Goal: Information Seeking & Learning: Learn about a topic

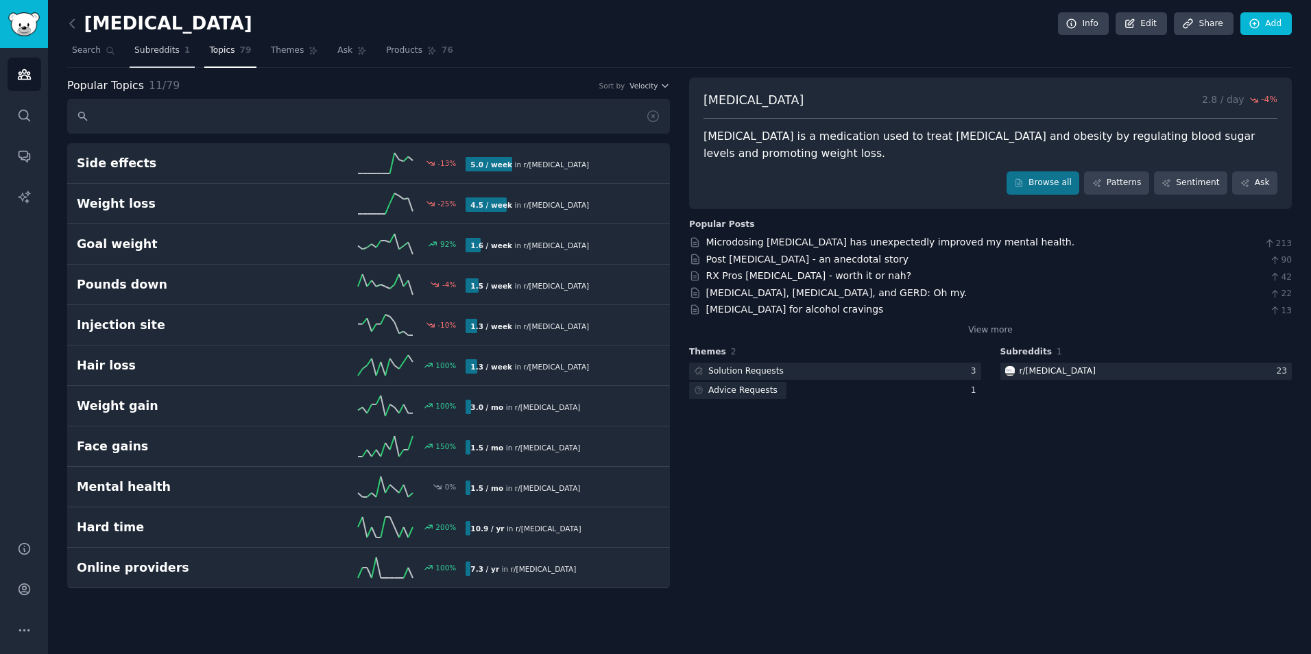
click at [149, 49] on span "Subreddits" at bounding box center [156, 51] width 45 height 12
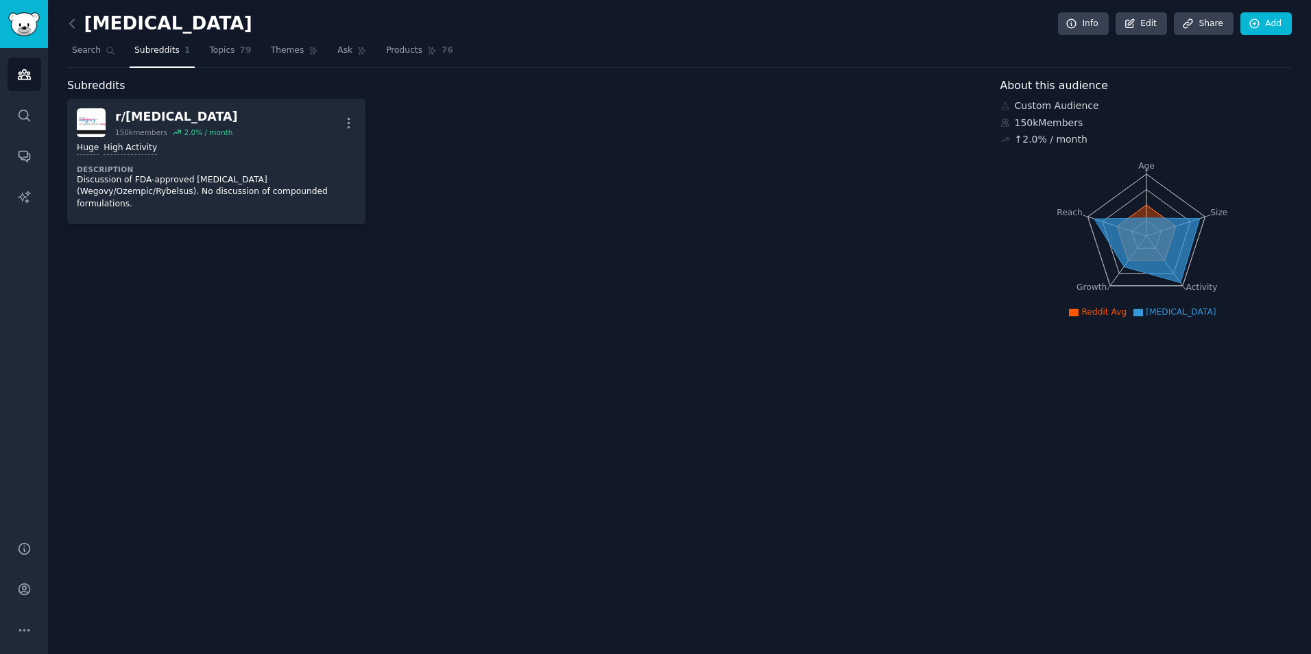
click at [195, 213] on div "Subreddits r/ [MEDICAL_DATA] 150k members 2.0 % / month More Huge High Activity…" at bounding box center [524, 199] width 914 height 245
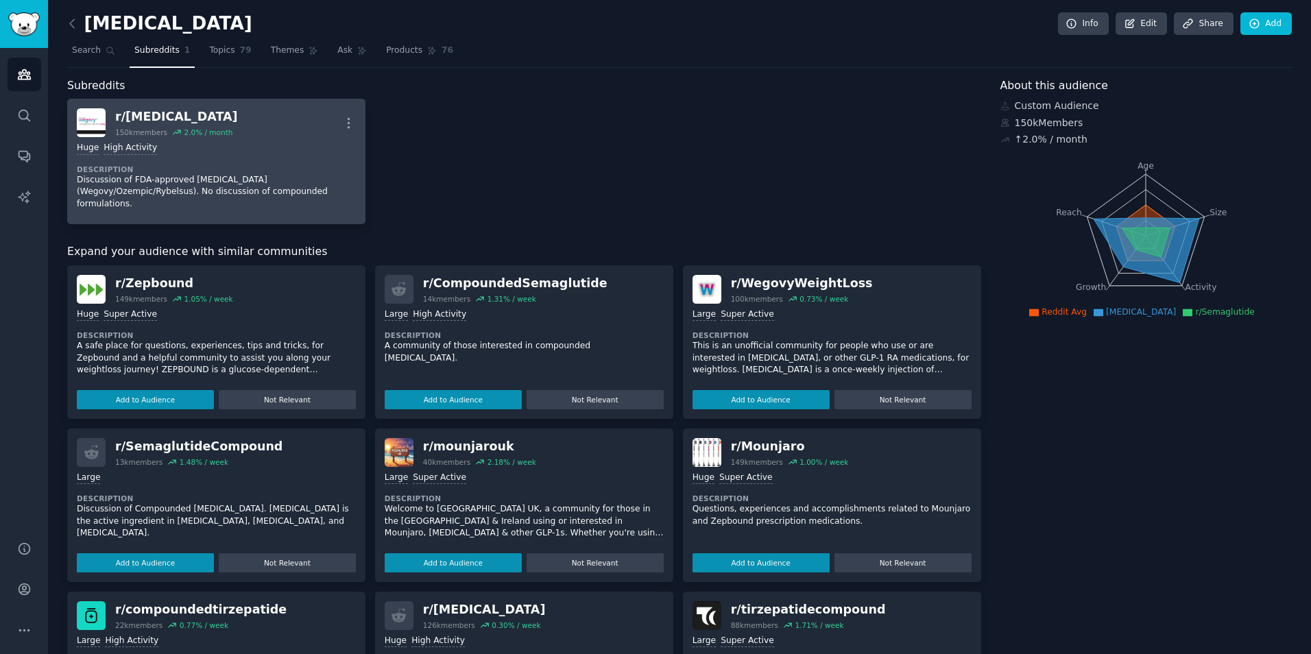
click at [236, 187] on p "Discussion of FDA-approved [MEDICAL_DATA] (Wegovy/Ozempic/Rybelsus). No discuss…" at bounding box center [216, 192] width 279 height 36
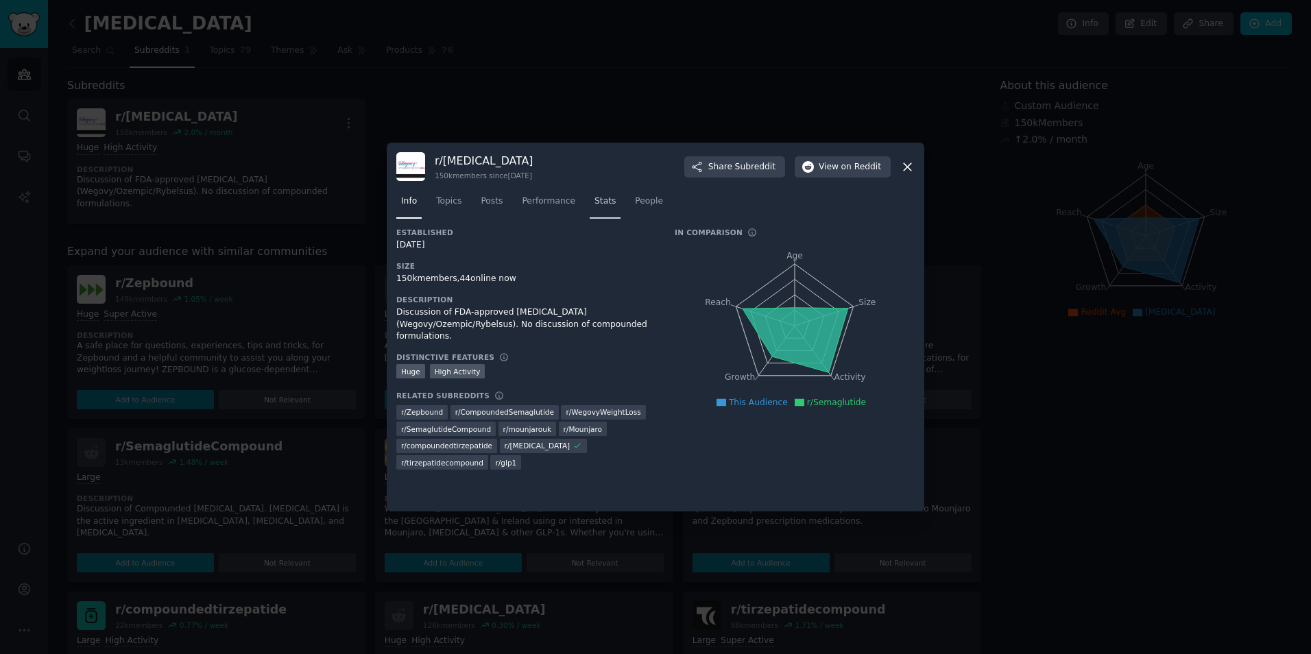
click at [595, 202] on span "Stats" at bounding box center [605, 201] width 21 height 12
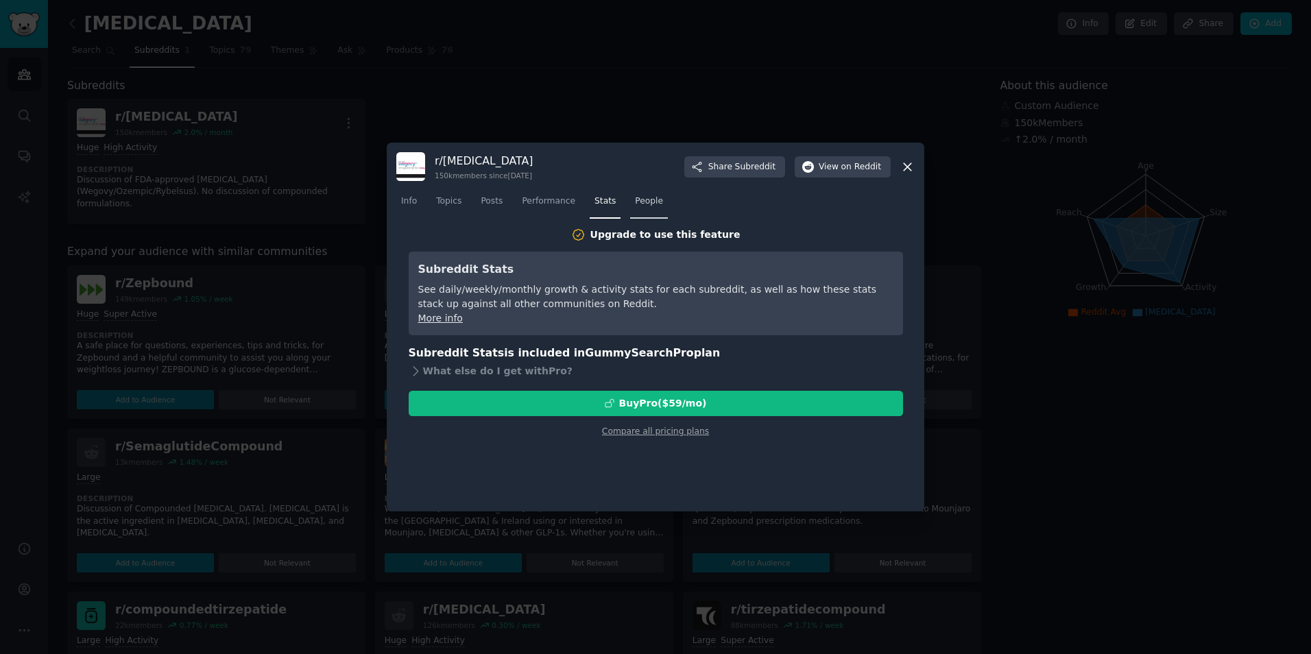
click at [635, 201] on span "People" at bounding box center [649, 201] width 28 height 12
click at [540, 184] on div "Info Topics Posts Performance Stats People" at bounding box center [655, 204] width 518 height 47
click at [457, 198] on span "Topics" at bounding box center [448, 201] width 25 height 12
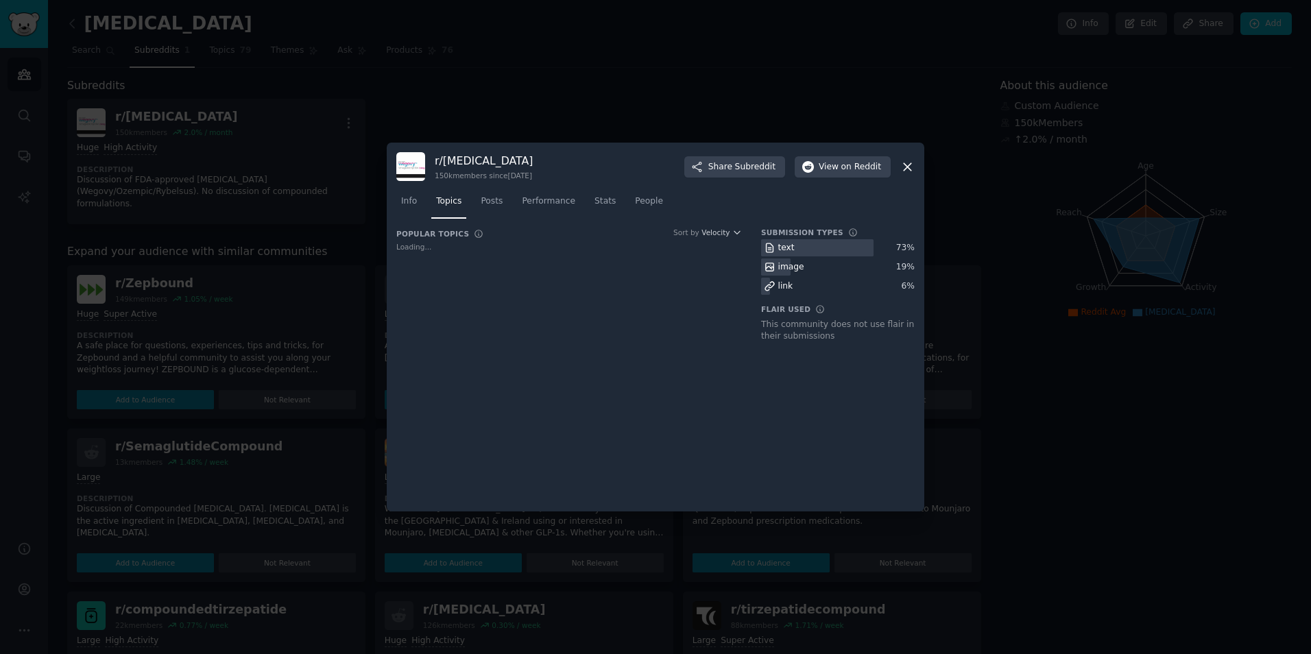
click at [298, 303] on div at bounding box center [655, 327] width 1311 height 654
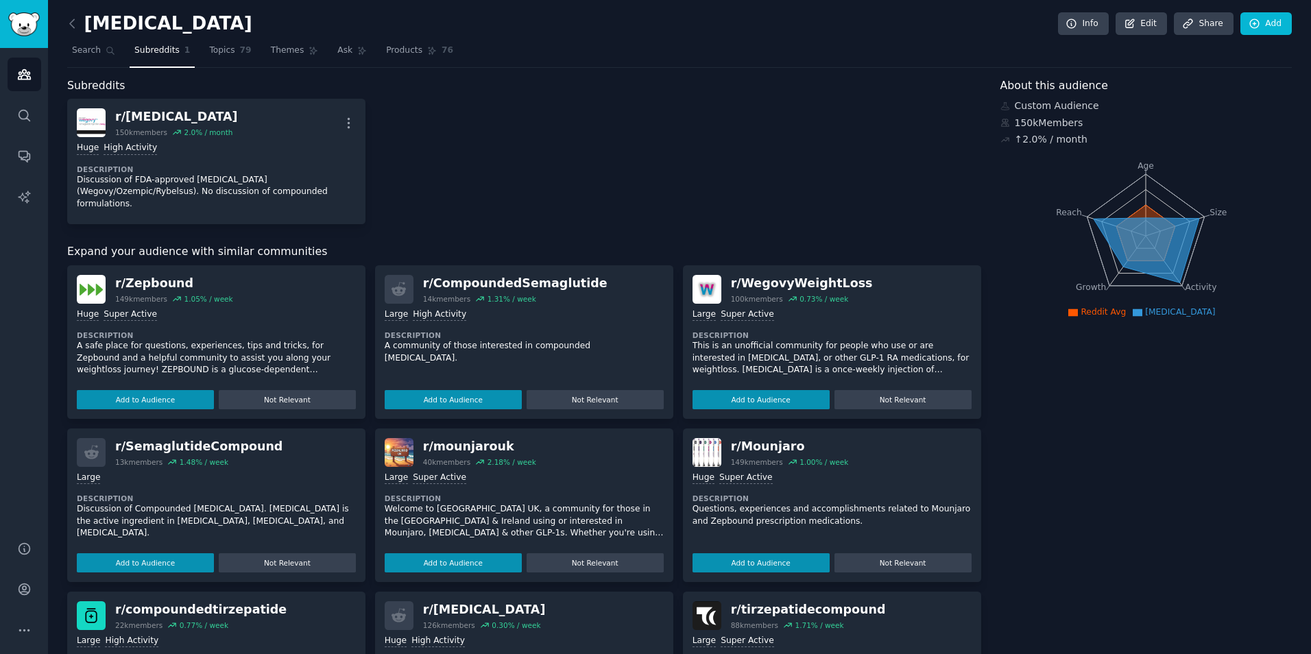
click at [155, 74] on div "semaglutide Info Edit Share Add Search Subreddits 1 Topics 79 Themes Ask Produc…" at bounding box center [679, 464] width 1225 height 890
click at [240, 46] on span "79" at bounding box center [246, 51] width 12 height 12
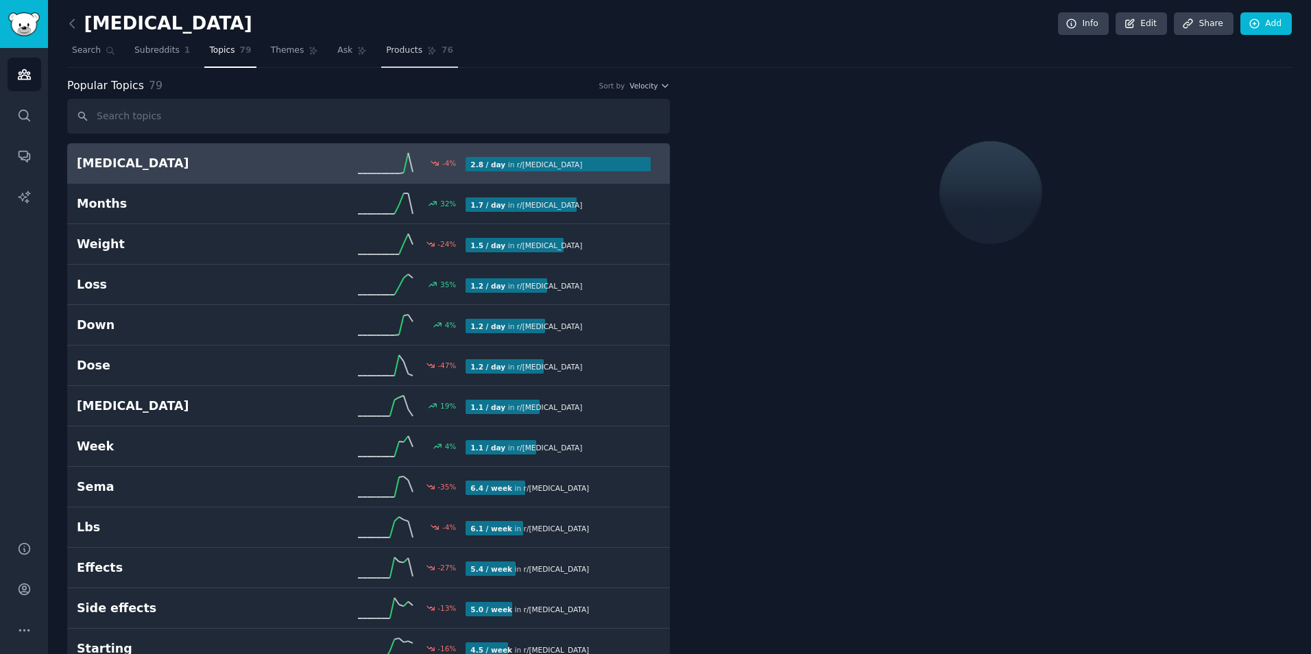
click at [381, 43] on link "Products 76" at bounding box center [419, 54] width 77 height 28
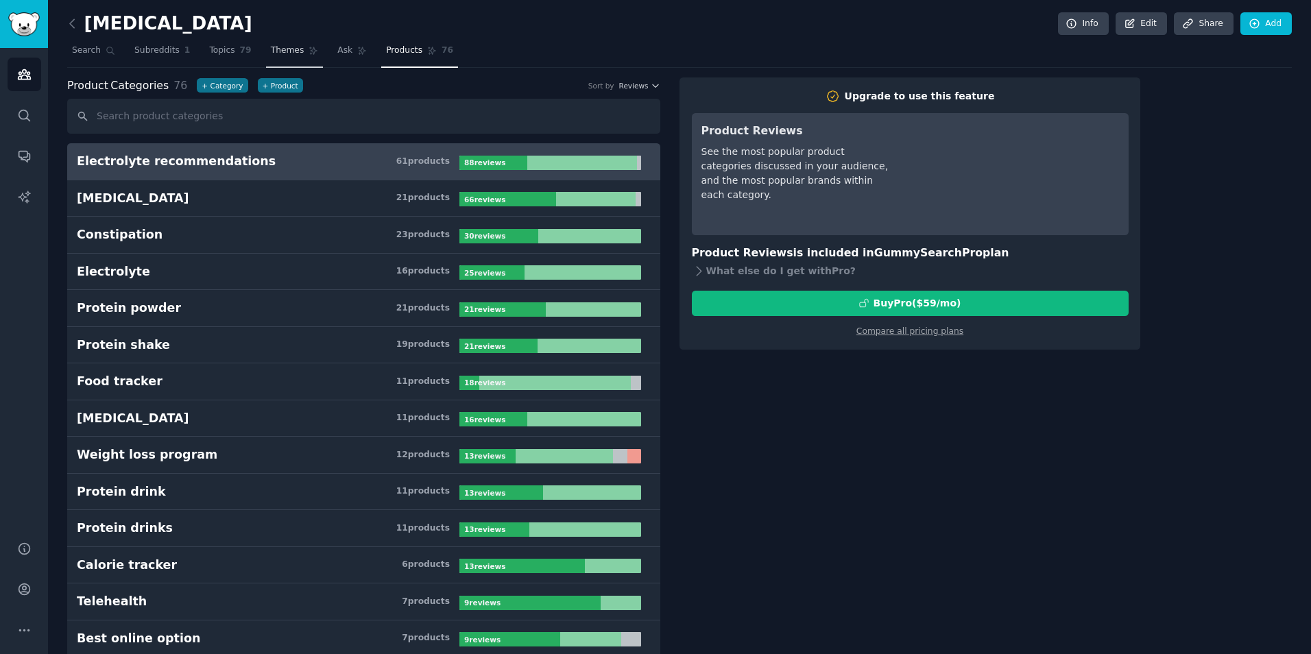
click at [278, 43] on link "Themes" at bounding box center [295, 54] width 58 height 28
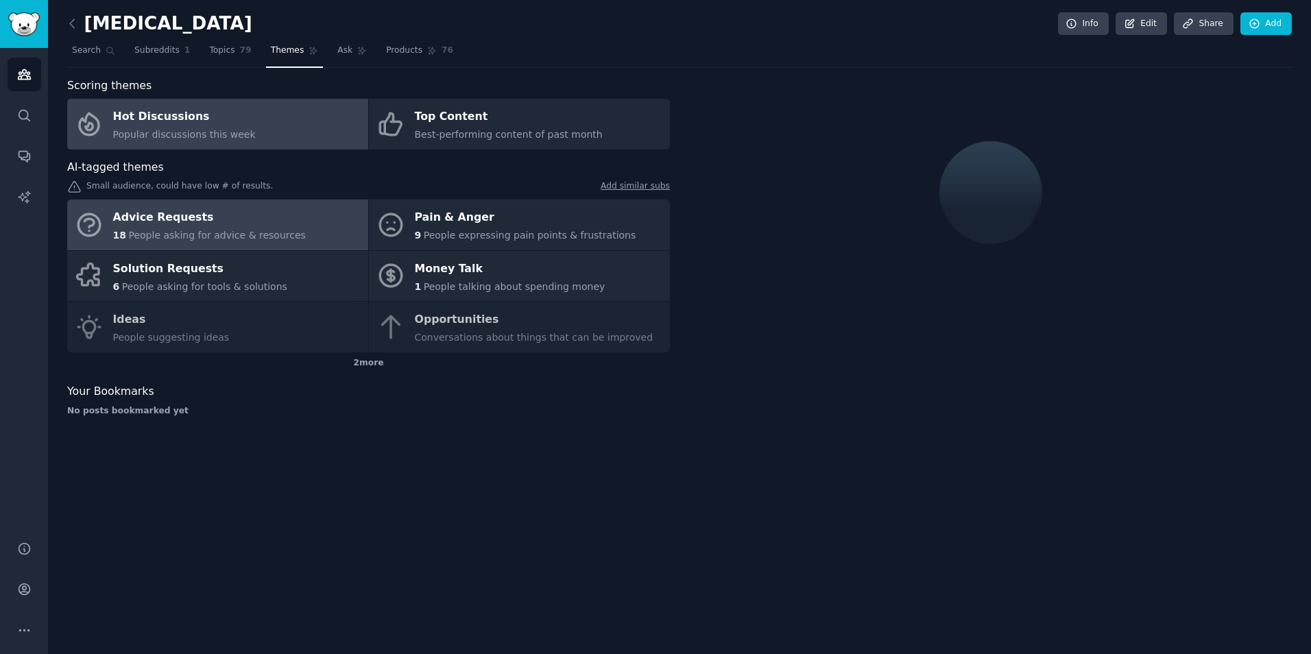
click at [188, 208] on div "Advice Requests" at bounding box center [209, 218] width 193 height 22
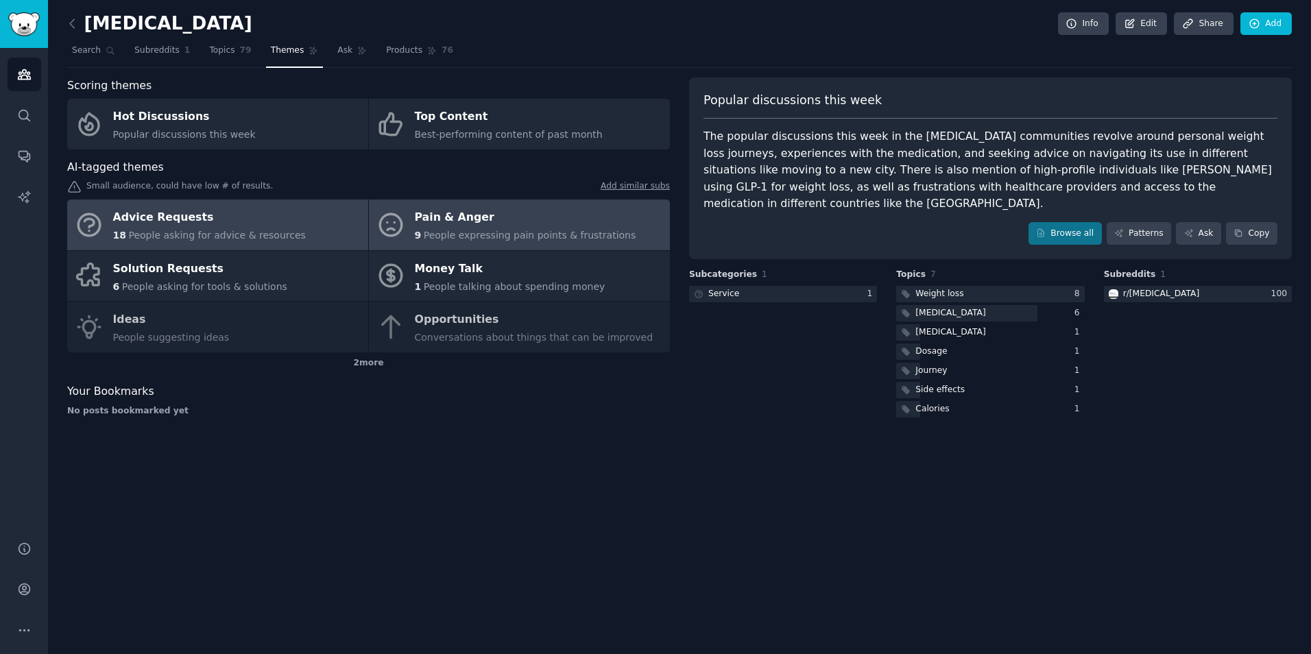
click at [587, 211] on div "Pain & Anger" at bounding box center [526, 218] width 222 height 22
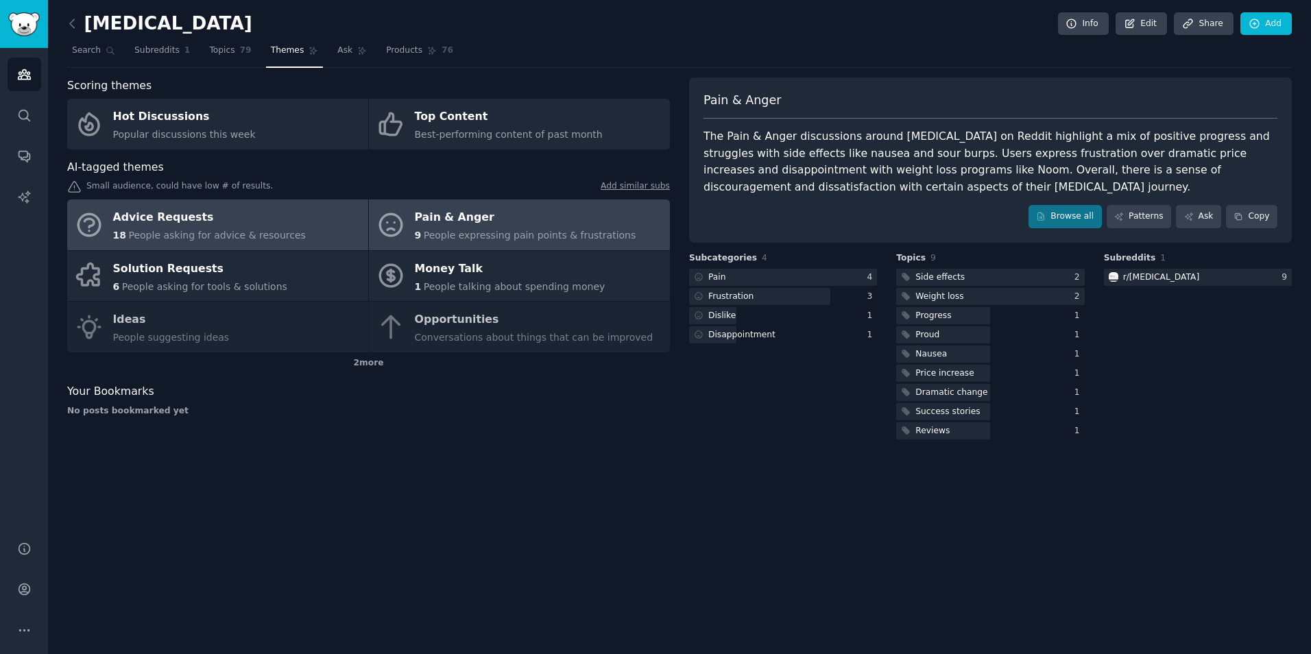
click at [300, 215] on link "Advice Requests 18 People asking for advice & resources" at bounding box center [217, 225] width 301 height 51
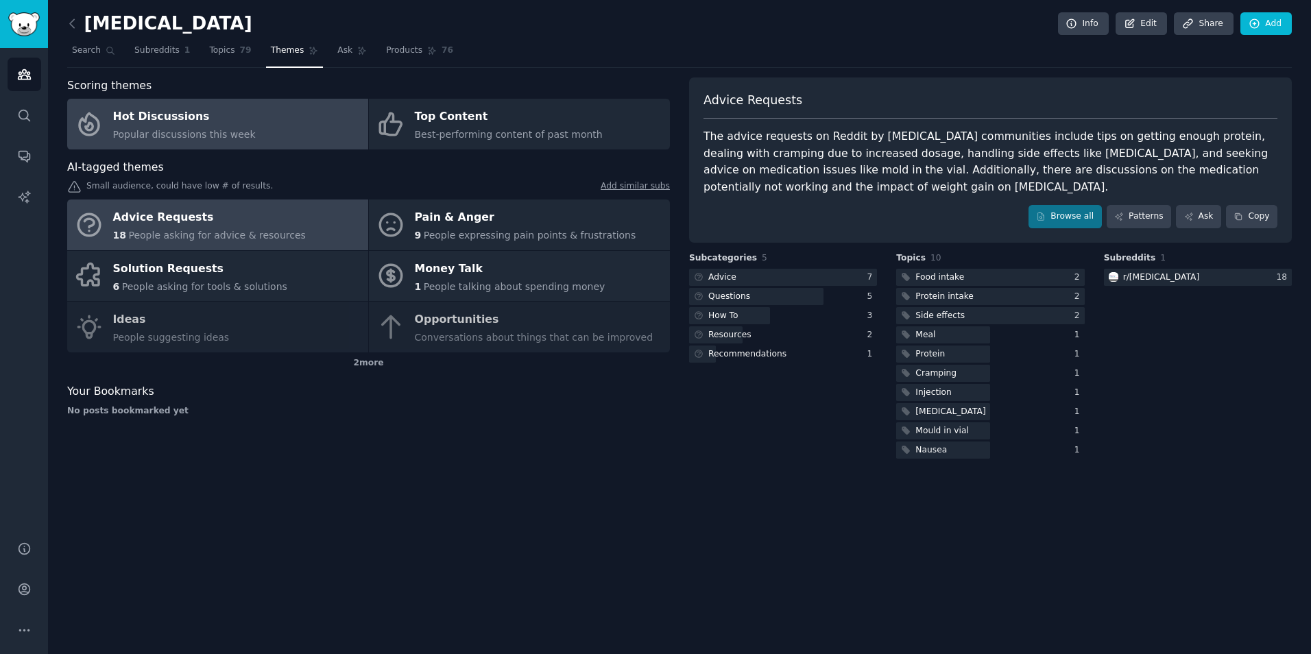
click at [275, 130] on link "Hot Discussions Popular discussions this week" at bounding box center [217, 124] width 301 height 51
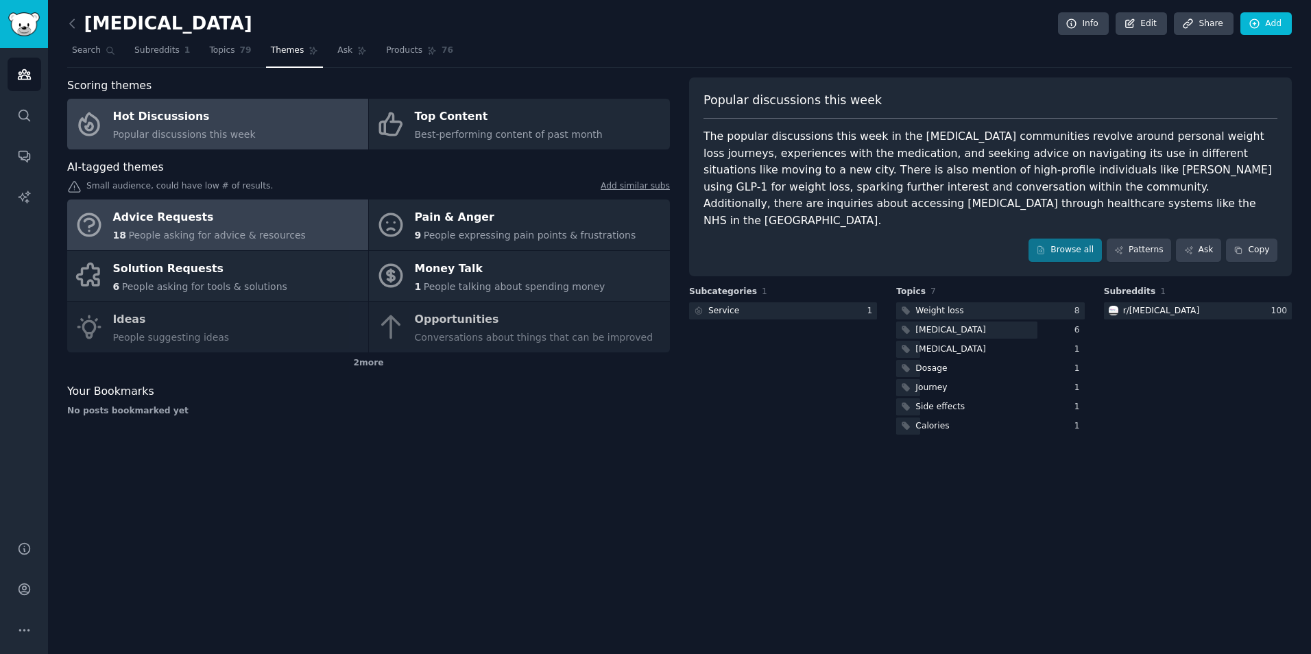
click at [258, 222] on div "Advice Requests" at bounding box center [209, 218] width 193 height 22
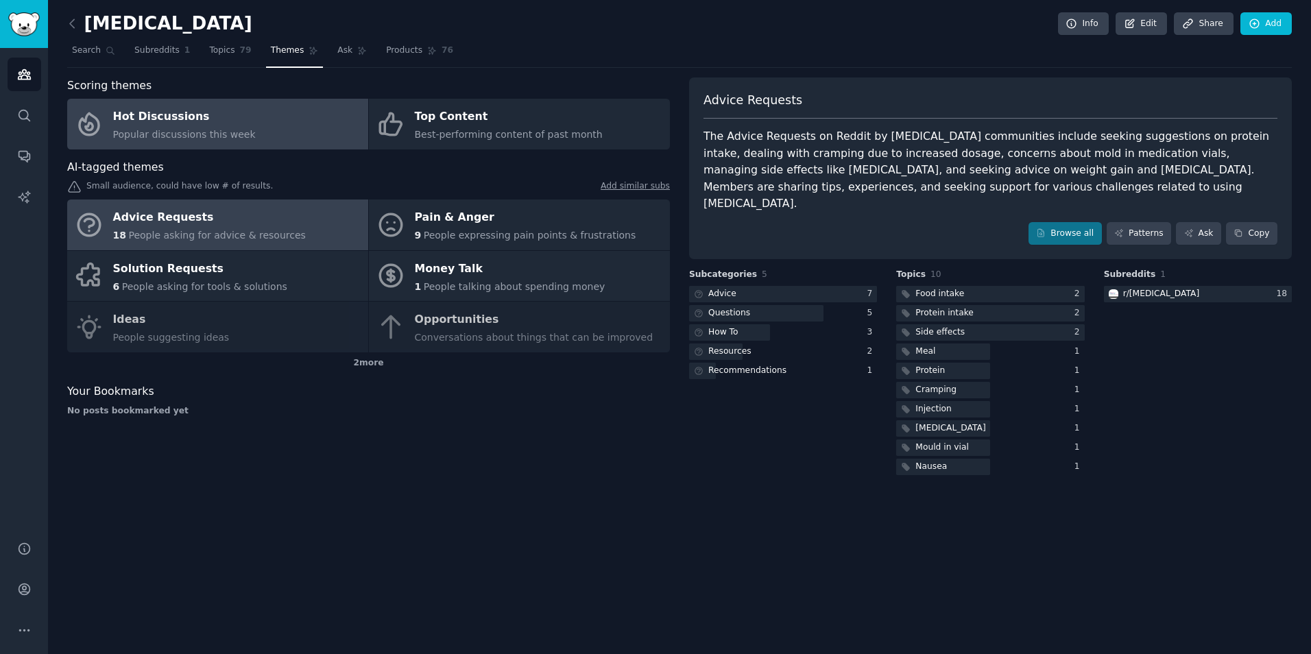
click at [287, 134] on link "Hot Discussions Popular discussions this week" at bounding box center [217, 124] width 301 height 51
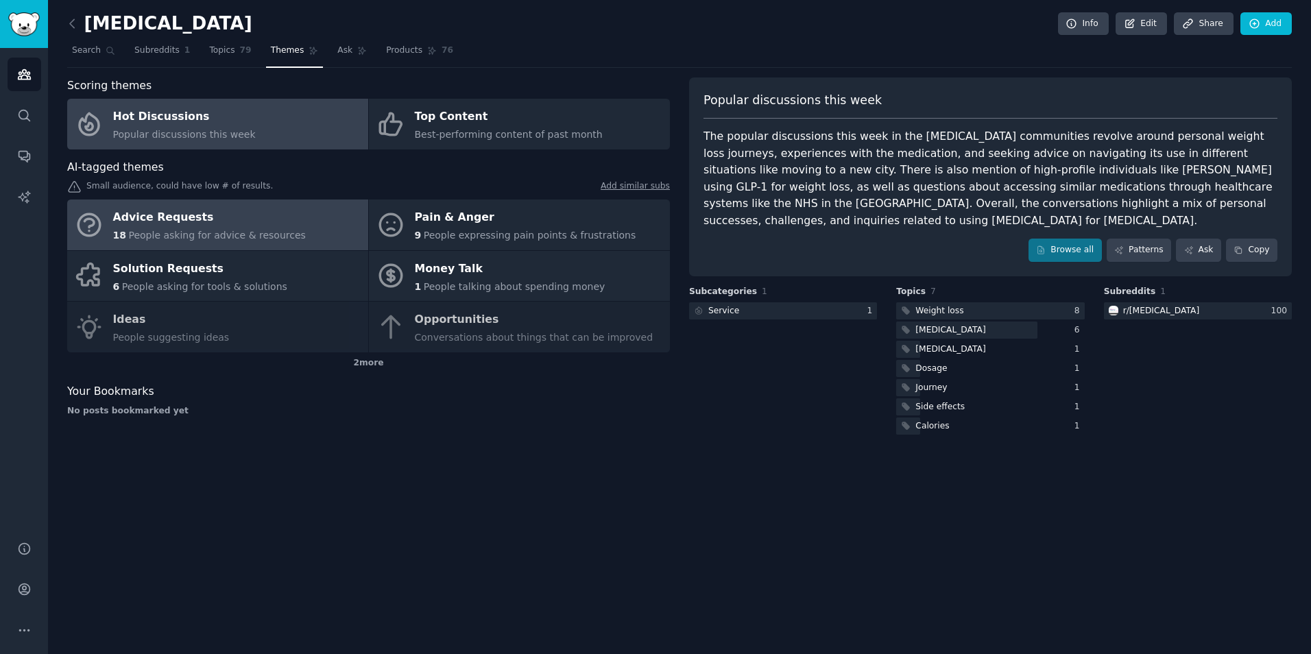
click at [283, 222] on link "Advice Requests 18 People asking for advice & resources" at bounding box center [217, 225] width 301 height 51
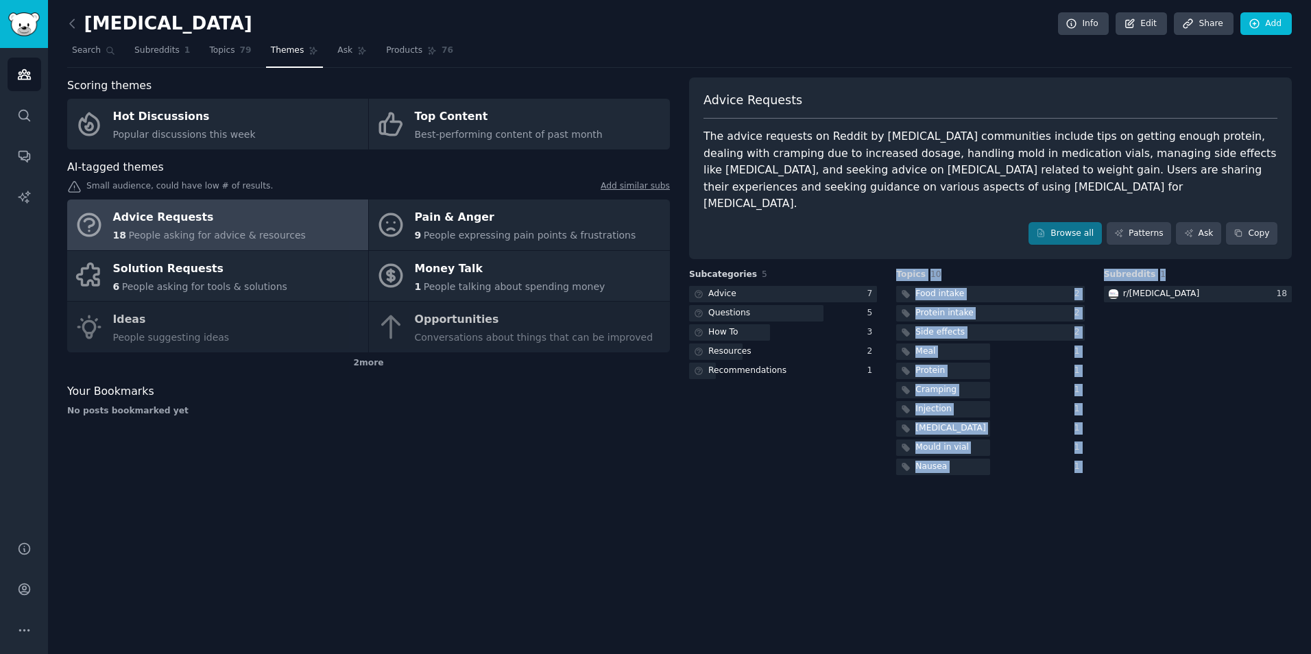
drag, startPoint x: 898, startPoint y: 259, endPoint x: 1112, endPoint y: 463, distance: 295.4
click at [651, 463] on div "semaglutide Info Edit Share Add Search Subreddits 1 Topics 79 Themes Ask Produc…" at bounding box center [679, 327] width 1263 height 654
drag, startPoint x: 1112, startPoint y: 463, endPoint x: 901, endPoint y: 254, distance: 296.8
click at [651, 254] on div "semaglutide Info Edit Share Add Search Subreddits 1 Topics 79 Themes Ask Produc…" at bounding box center [679, 327] width 1263 height 654
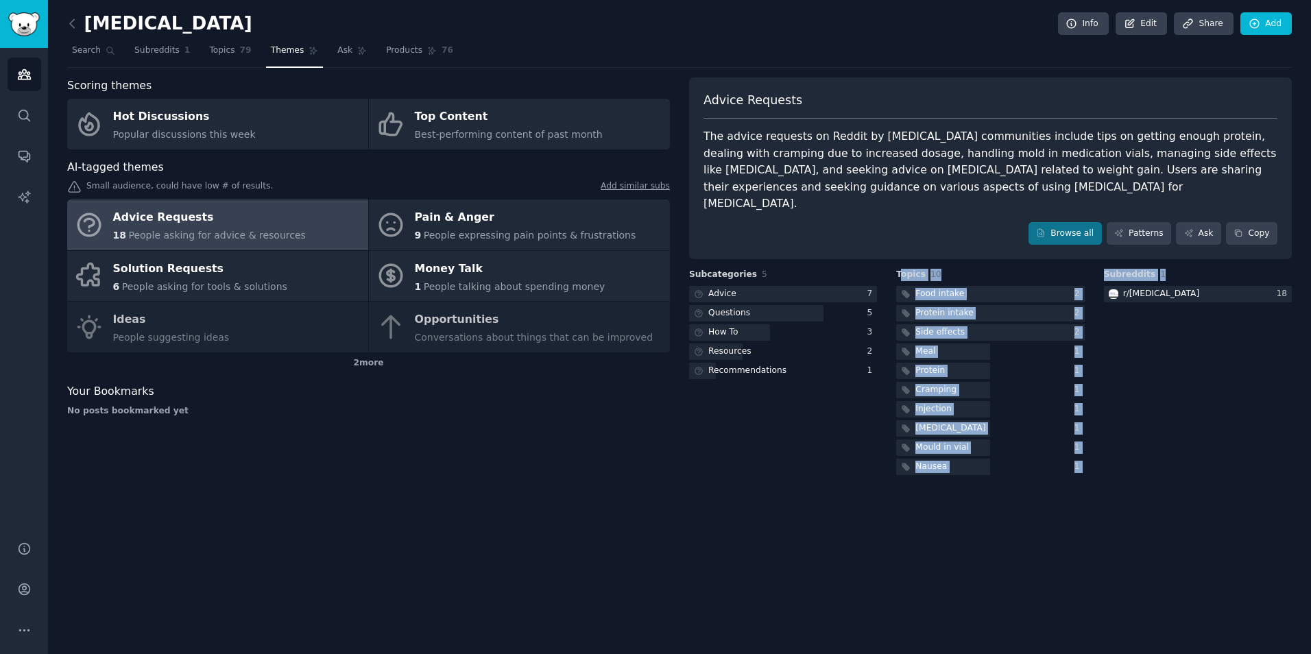
copy div "opics 10 Food intake 2 Protein intake 2 Side effects 2 Meal 1 Protein 1 Crampin…"
click at [93, 47] on span "Search" at bounding box center [86, 51] width 29 height 12
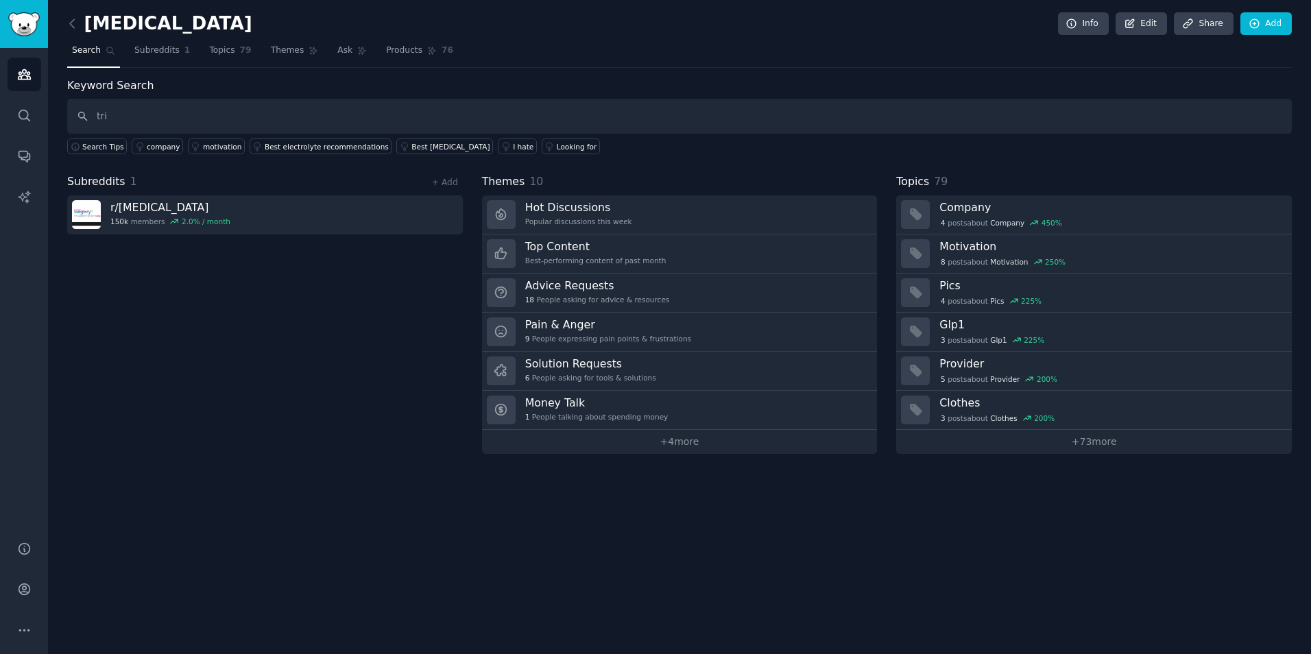
type input "tri"
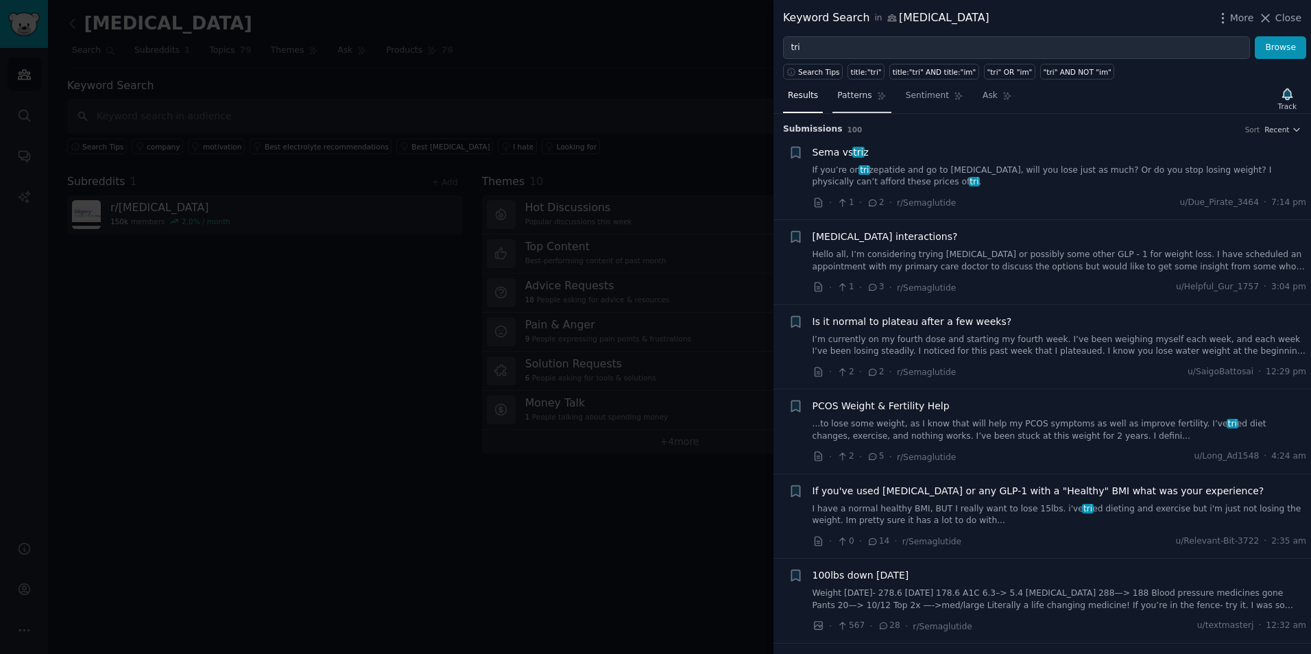
click at [651, 94] on link "Patterns" at bounding box center [862, 99] width 58 height 28
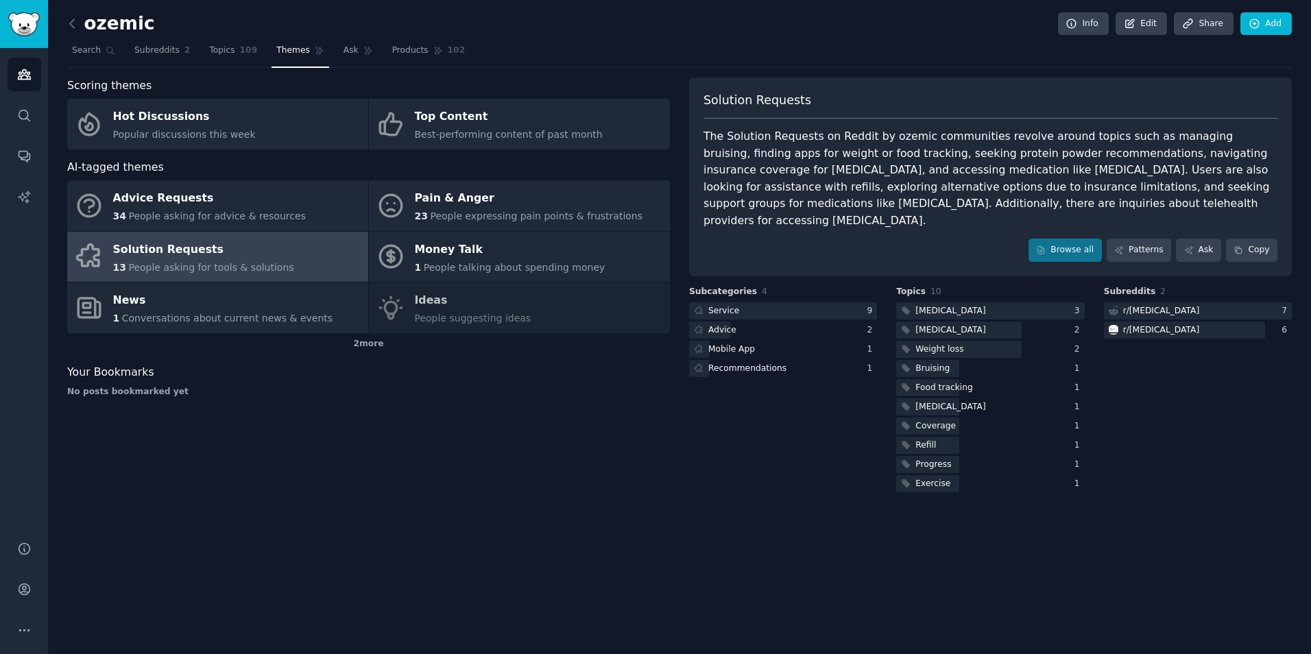
click at [804, 433] on div "Subcategories 4 Service 9 Advice 2 Mobile App 1 Recommendations 1" at bounding box center [783, 390] width 188 height 209
click at [785, 579] on div "ozemic Info Edit Share Add Search Subreddits 2 Topics 109 Themes Ask Products 1…" at bounding box center [679, 327] width 1263 height 654
click at [753, 444] on div "Subcategories 4 Service 9 Advice 2 Mobile App 1 Recommendations 1" at bounding box center [783, 390] width 188 height 209
click at [925, 510] on div "ozemic Info Edit Share Add Search Subreddits 2 Topics 109 Themes Ask Products 1…" at bounding box center [679, 327] width 1263 height 654
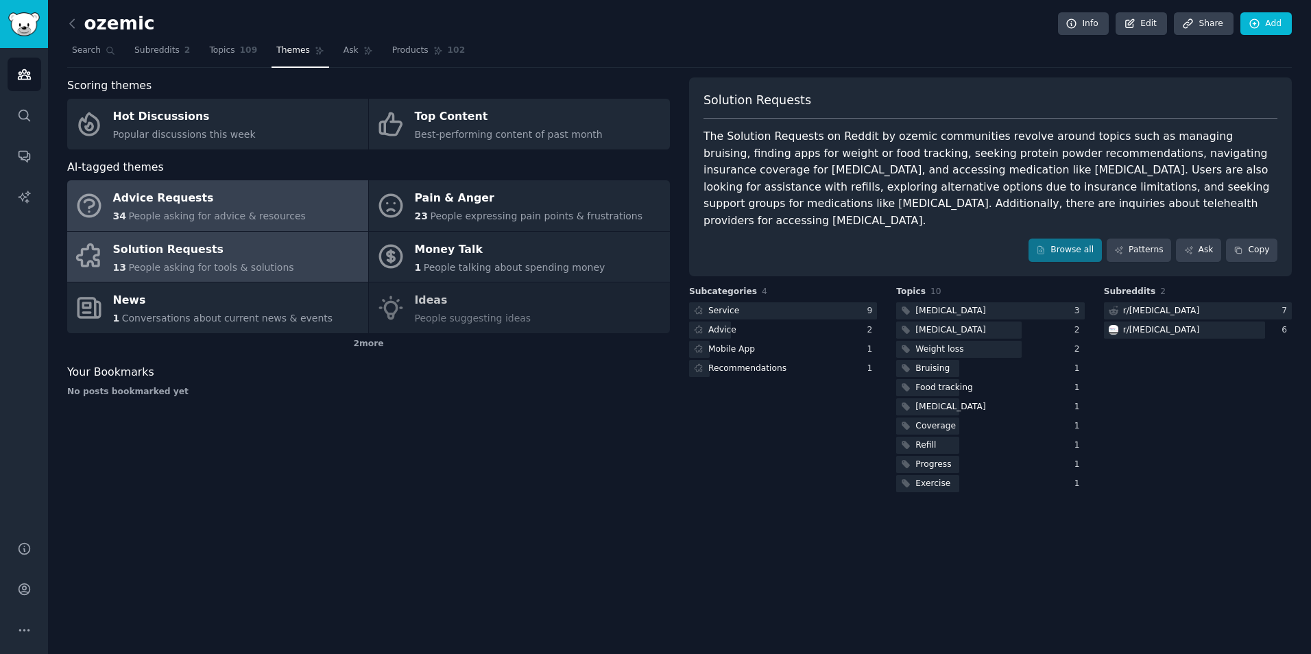
click at [287, 224] on link "Advice Requests 34 People asking for advice & resources" at bounding box center [217, 205] width 301 height 51
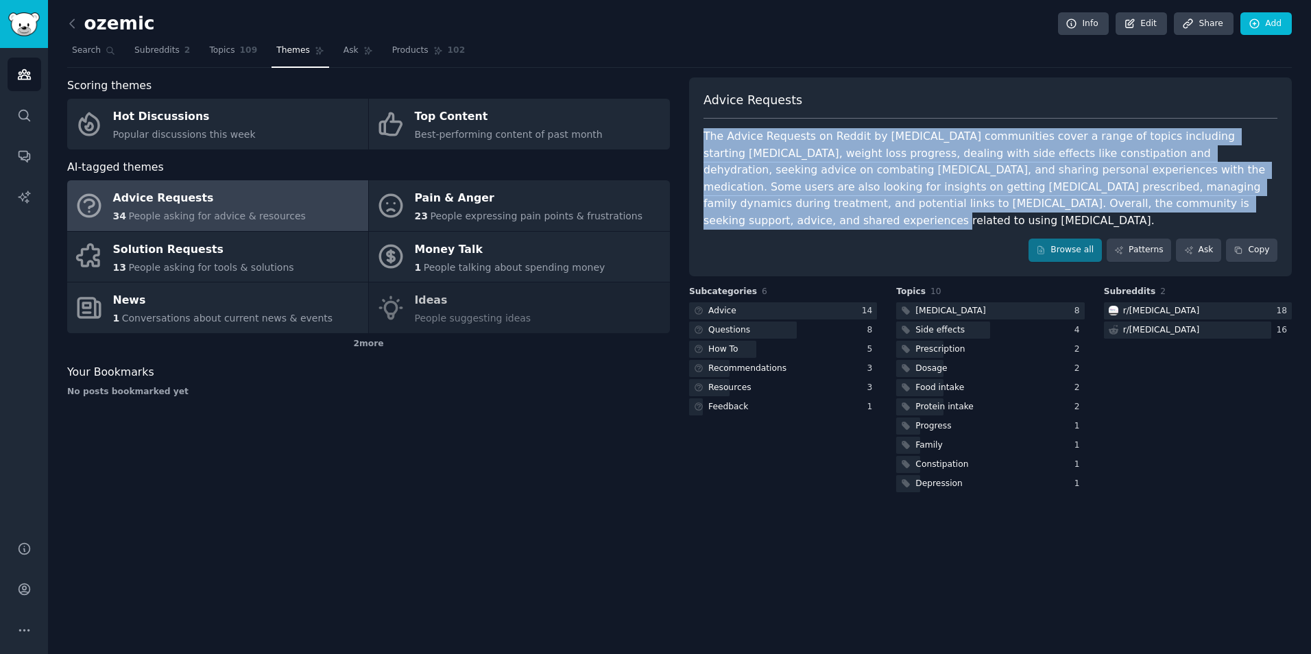
drag, startPoint x: 1090, startPoint y: 209, endPoint x: 697, endPoint y: 137, distance: 399.5
click at [697, 137] on div "Advice Requests The Advice Requests on Reddit by [MEDICAL_DATA] communities cov…" at bounding box center [990, 176] width 603 height 199
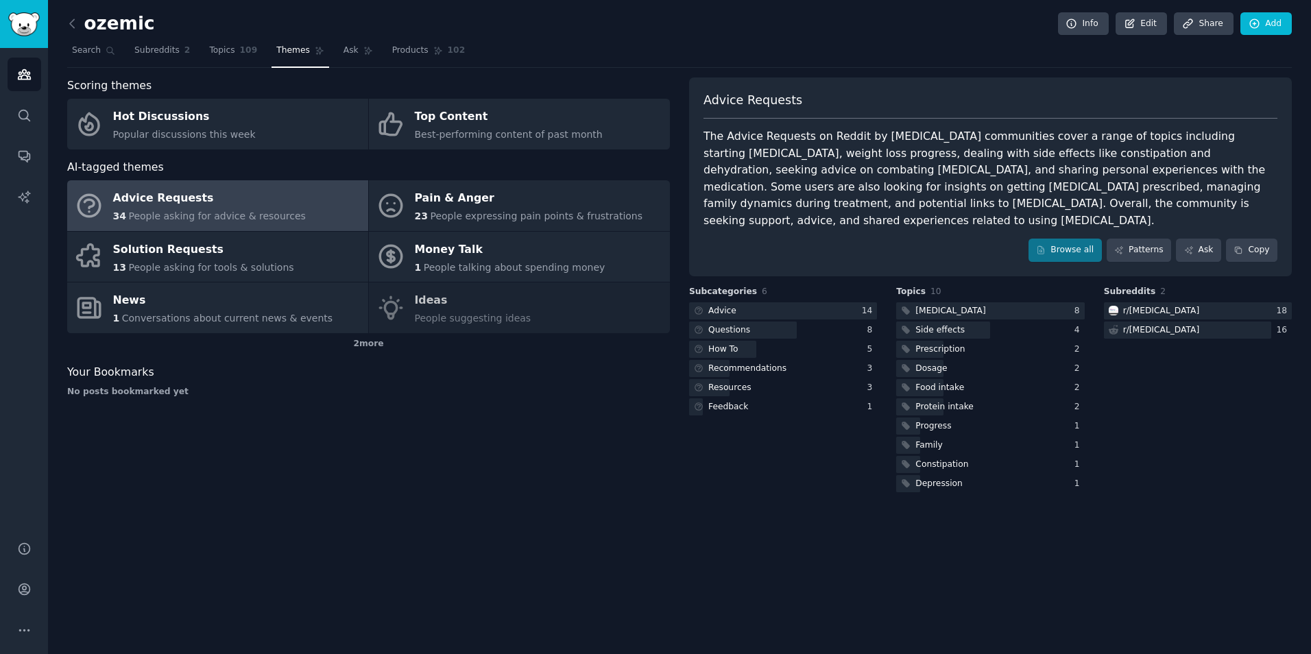
click at [768, 546] on div "ozemic Info Edit Share Add Search Subreddits 2 Topics 109 Themes Ask Products 1…" at bounding box center [679, 327] width 1263 height 654
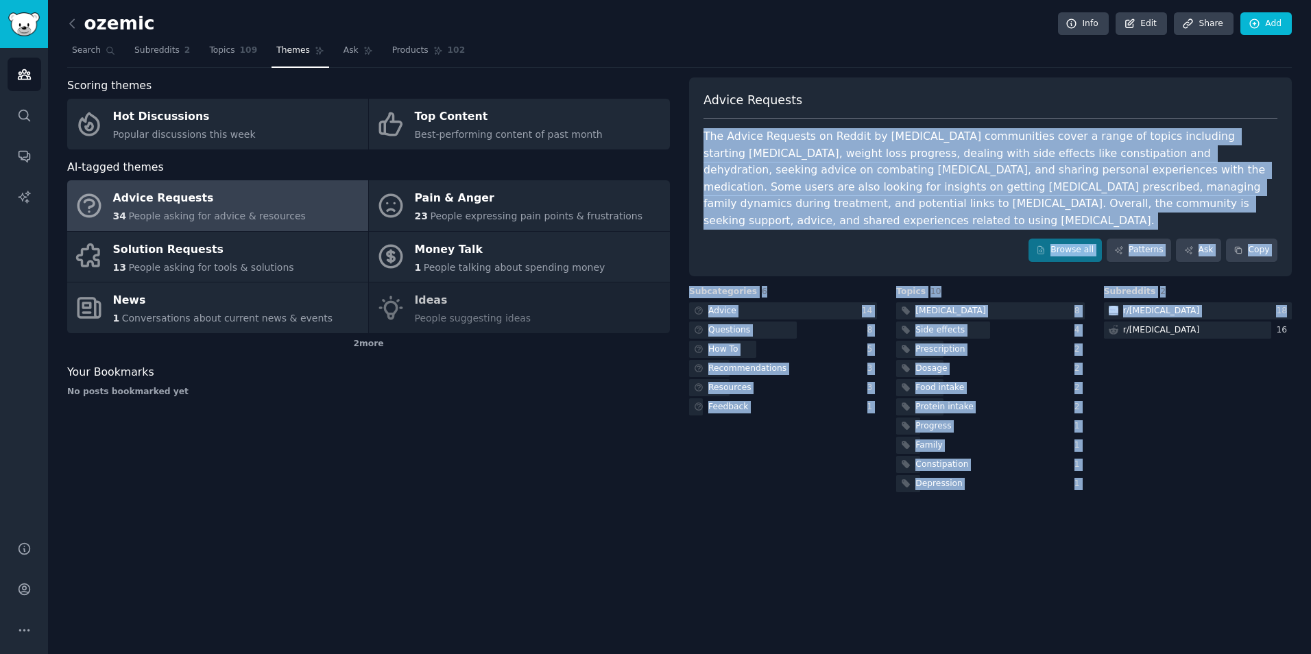
drag, startPoint x: 1108, startPoint y: 501, endPoint x: 695, endPoint y: 139, distance: 549.7
click at [695, 139] on div "ozemic Info Edit Share Add Search Subreddits 2 Topics 109 Themes Ask Products 1…" at bounding box center [679, 327] width 1263 height 654
copy div "The Advice Requests on Reddit by [MEDICAL_DATA] communities cover a range of to…"
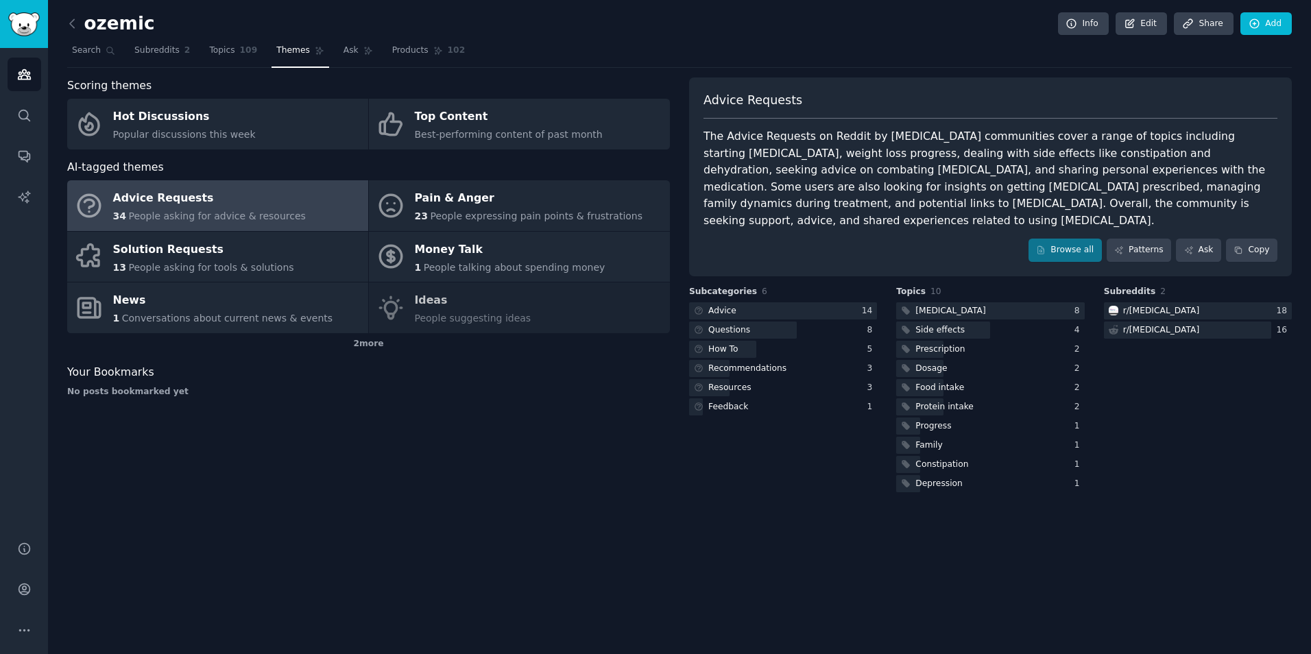
click at [350, 432] on div "Scoring themes Hot Discussions Popular discussions this week Top Content Best-p…" at bounding box center [368, 286] width 603 height 418
click at [1211, 302] on div at bounding box center [1198, 310] width 188 height 17
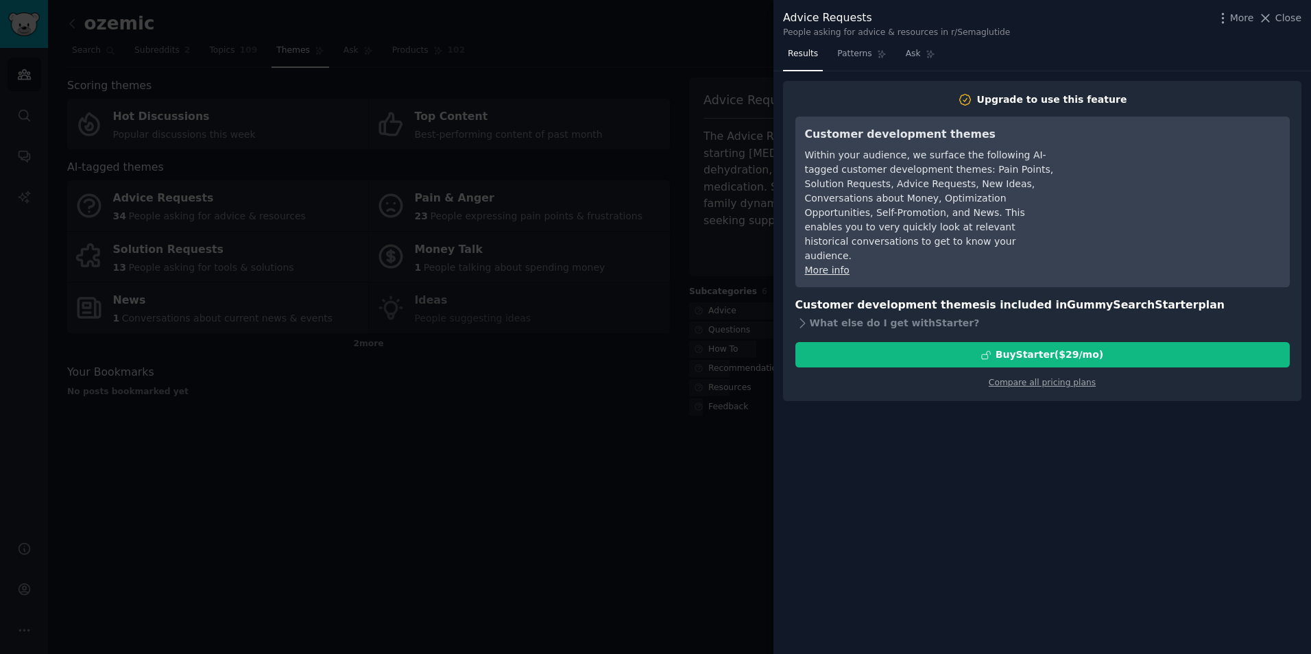
click at [634, 410] on div at bounding box center [655, 327] width 1311 height 654
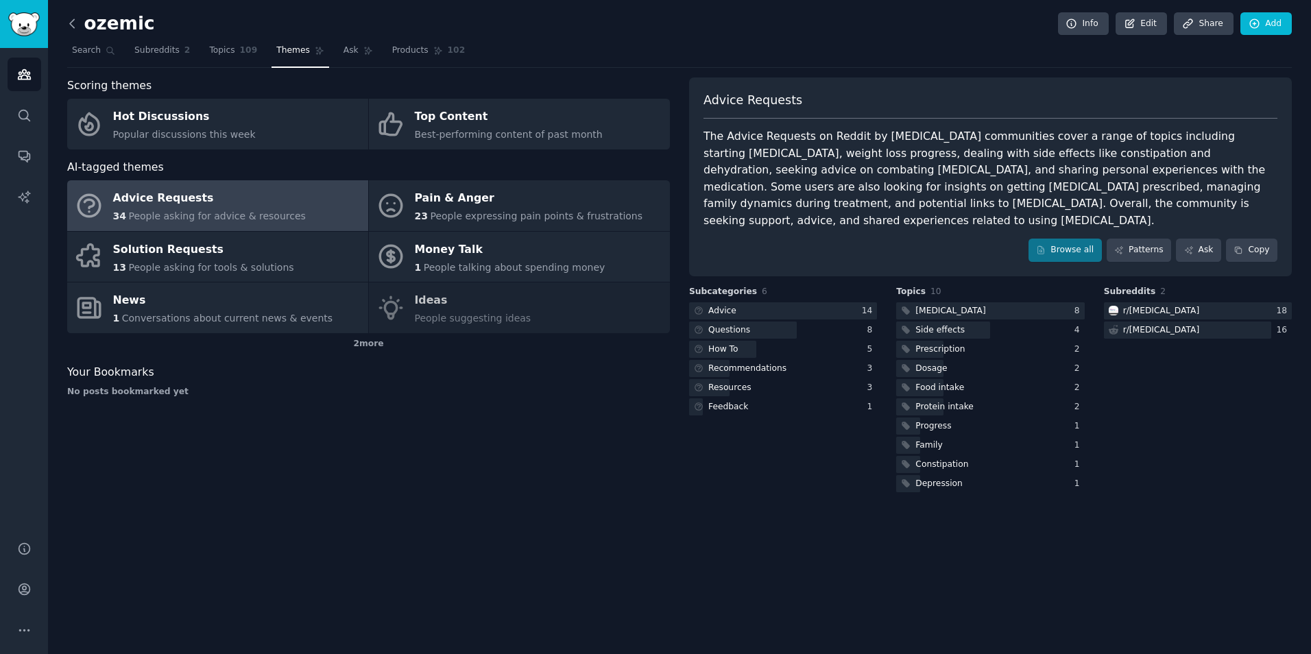
click at [71, 23] on icon at bounding box center [72, 23] width 14 height 14
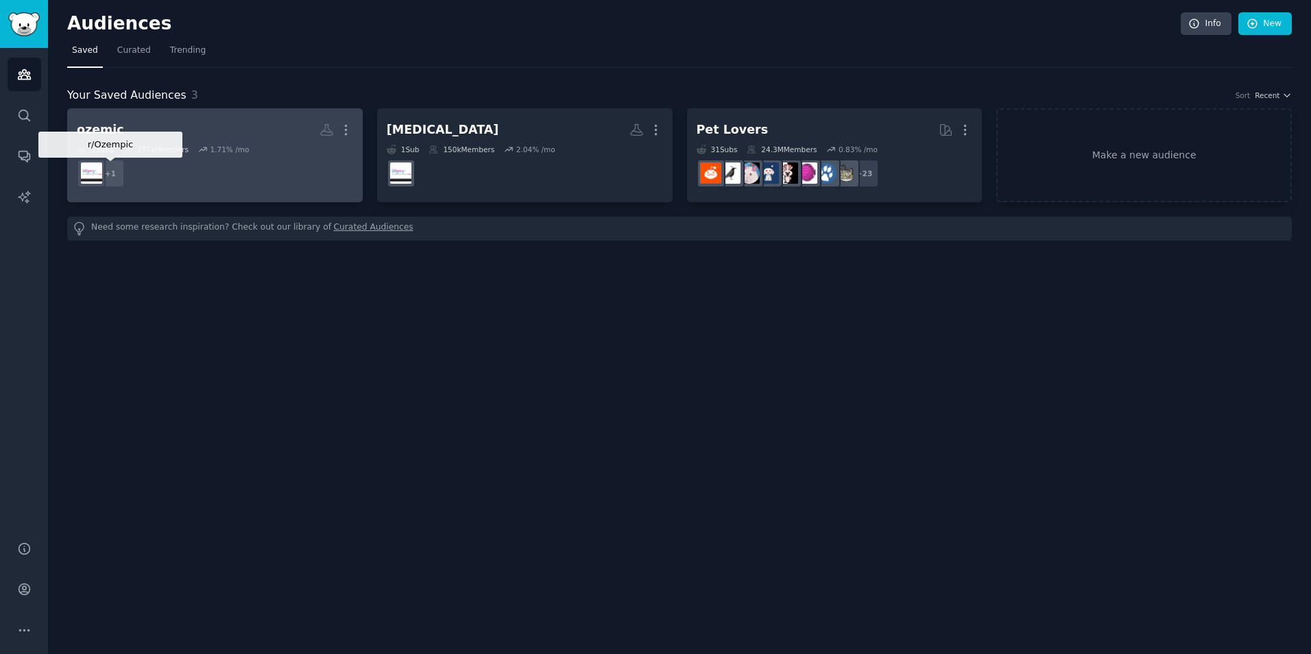
click at [113, 176] on div "+ 1" at bounding box center [110, 173] width 29 height 29
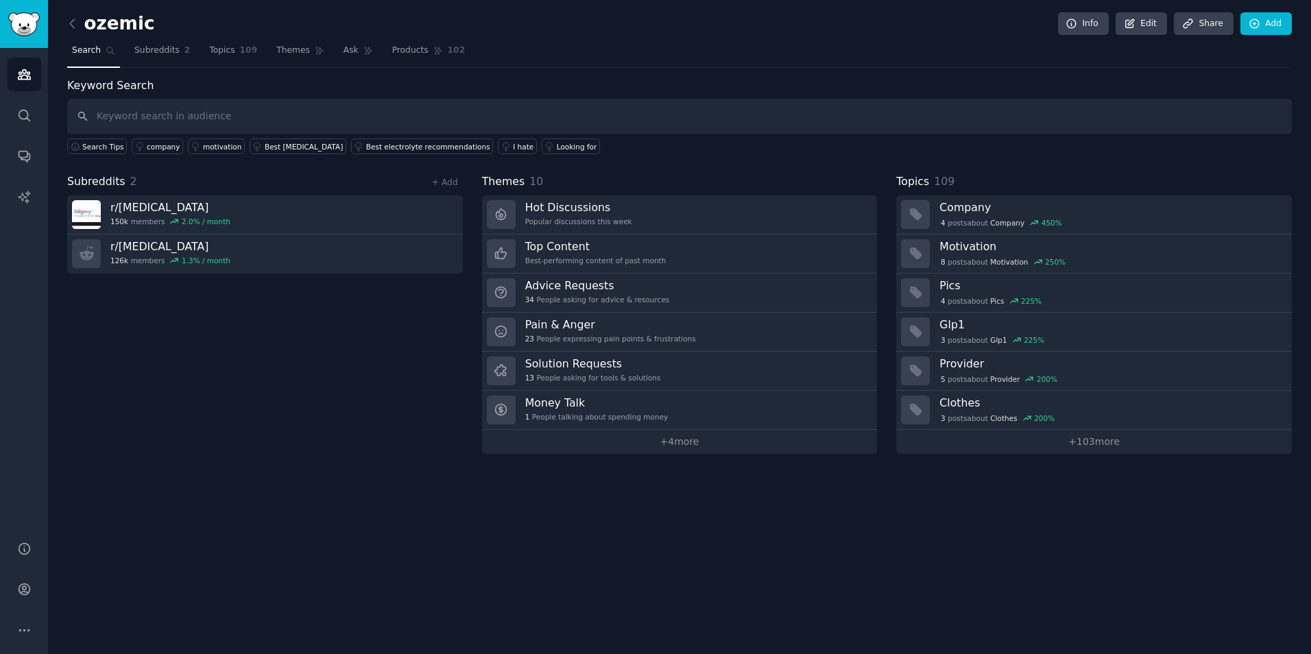
click at [241, 114] on input "text" at bounding box center [679, 116] width 1225 height 35
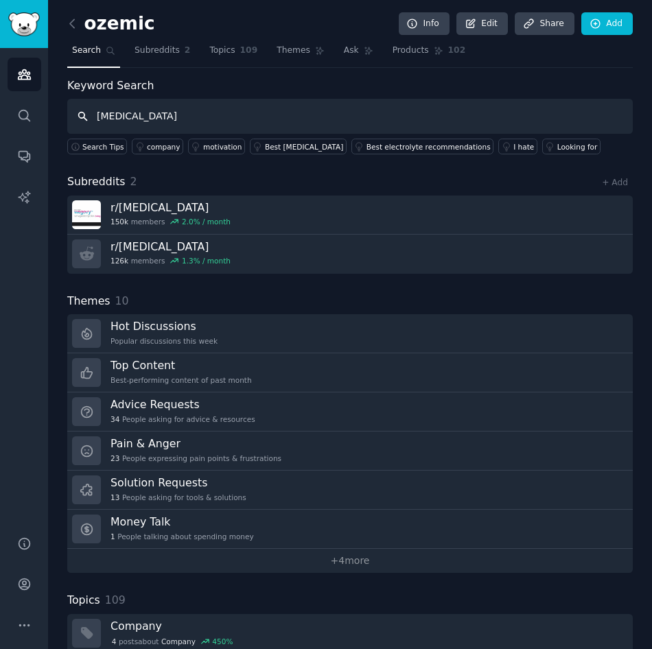
type input "[MEDICAL_DATA]"
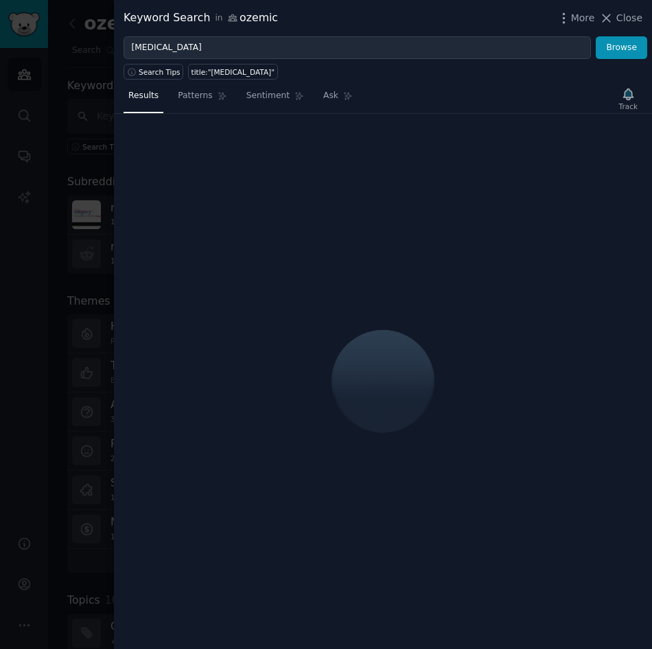
click at [97, 139] on div at bounding box center [326, 324] width 652 height 649
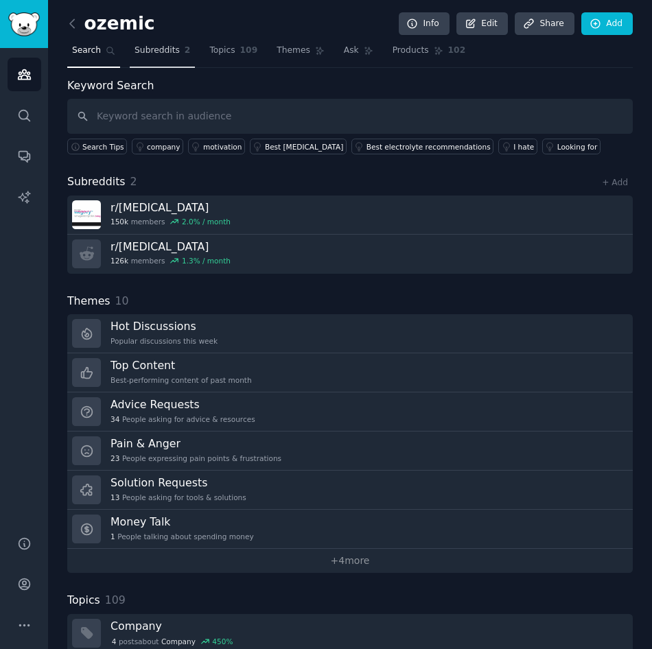
click at [134, 52] on span "Subreddits" at bounding box center [156, 51] width 45 height 12
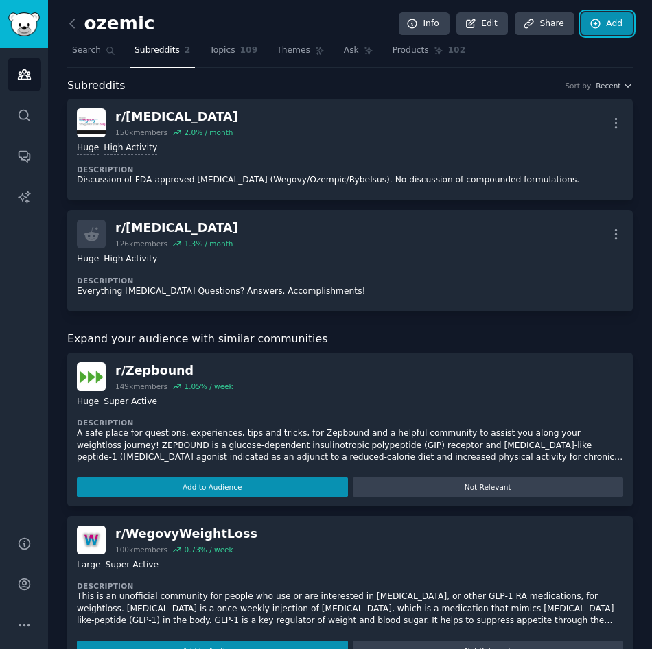
click at [607, 27] on link "Add" at bounding box center [606, 23] width 51 height 23
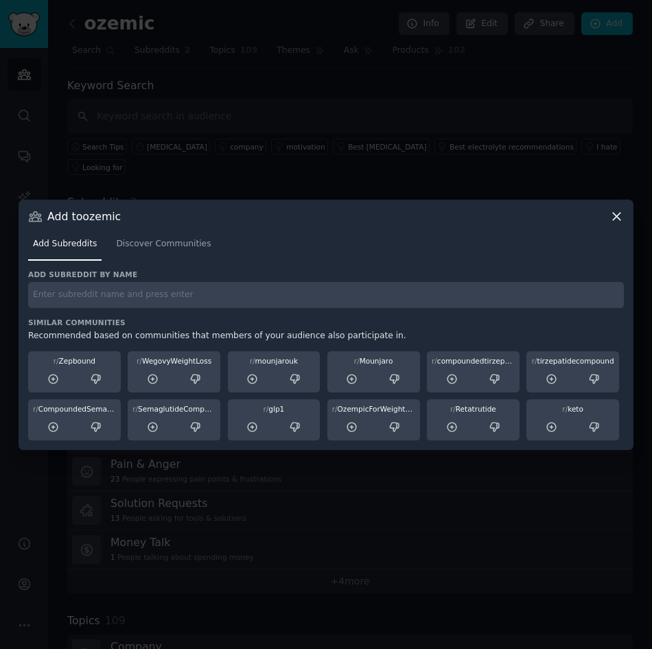
click at [307, 103] on div at bounding box center [326, 324] width 652 height 649
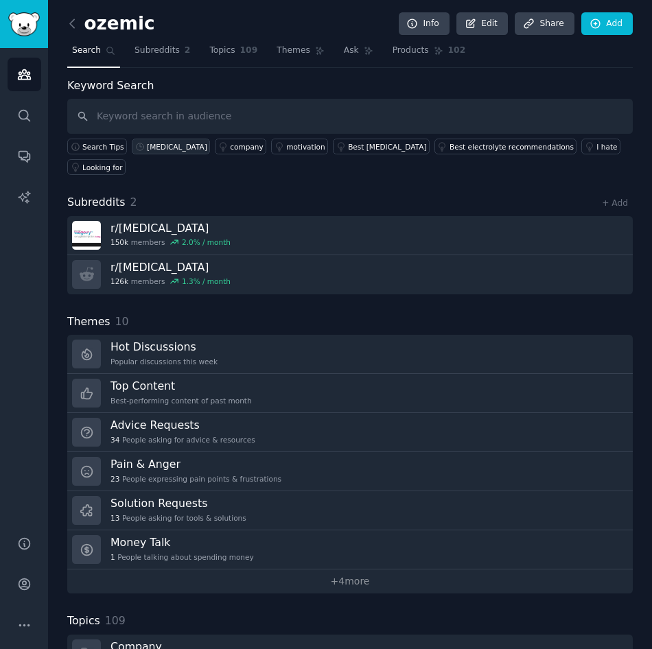
click at [150, 147] on div "[MEDICAL_DATA]" at bounding box center [177, 147] width 60 height 10
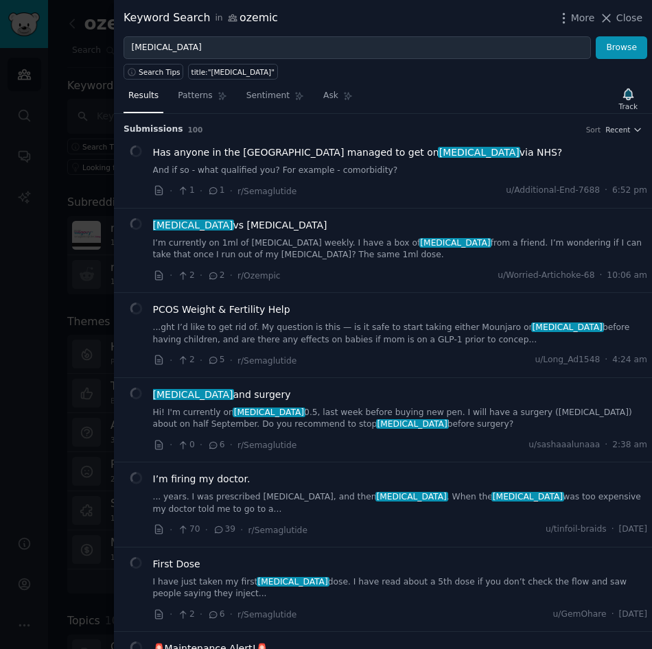
click at [64, 191] on div at bounding box center [326, 324] width 652 height 649
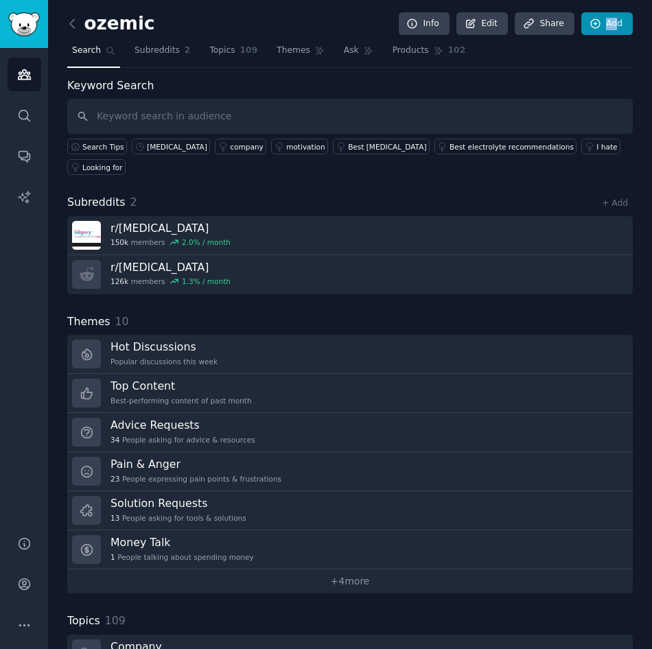
drag, startPoint x: 590, startPoint y: 37, endPoint x: 613, endPoint y: 18, distance: 30.2
click at [613, 18] on div "ozemic Info Edit Share Add" at bounding box center [349, 26] width 565 height 28
click at [613, 18] on link "Add" at bounding box center [606, 23] width 51 height 23
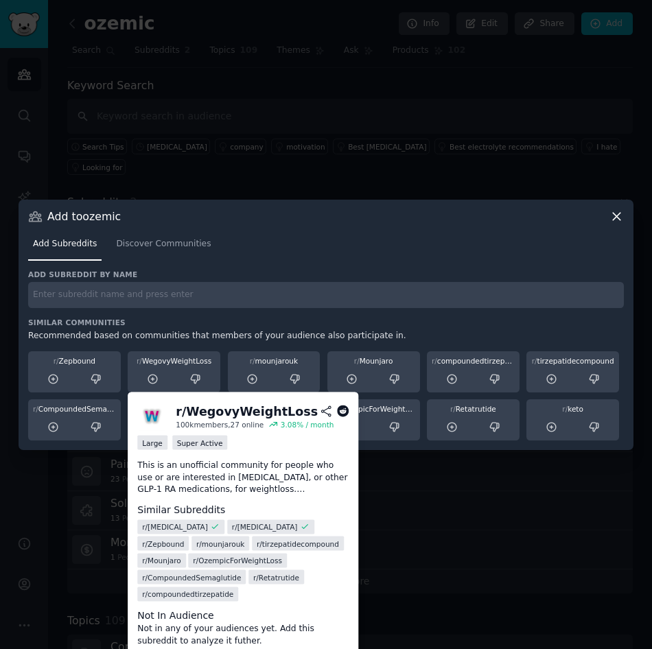
click at [179, 366] on div "r/ WegovyWeightLoss" at bounding box center [174, 371] width 93 height 41
click at [154, 441] on div "Large" at bounding box center [152, 442] width 30 height 14
click at [152, 381] on icon at bounding box center [153, 379] width 12 height 12
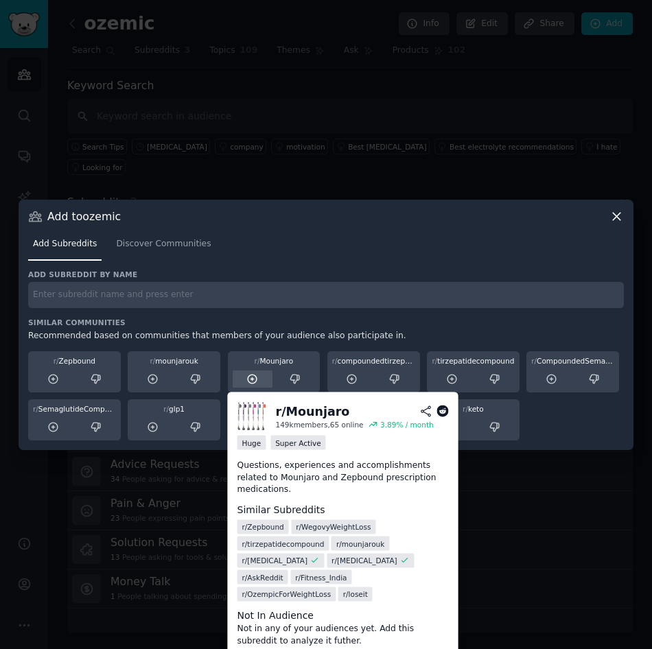
click at [253, 373] on icon at bounding box center [252, 379] width 12 height 12
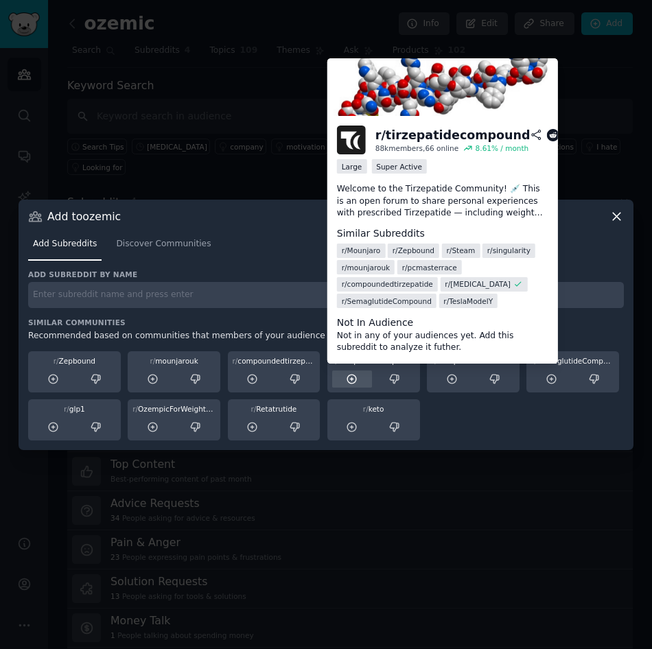
click at [353, 377] on icon at bounding box center [352, 379] width 12 height 12
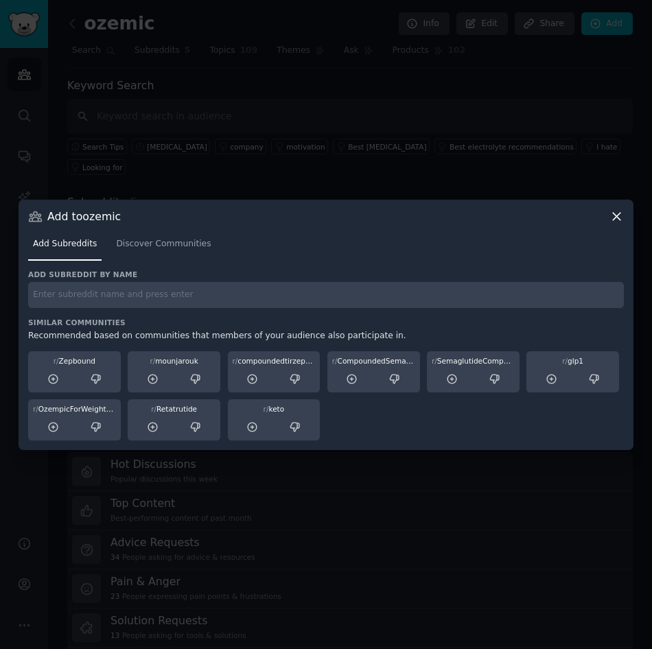
click at [608, 217] on div "Add to ozemic" at bounding box center [325, 216] width 595 height 14
click at [613, 217] on icon at bounding box center [616, 216] width 14 height 14
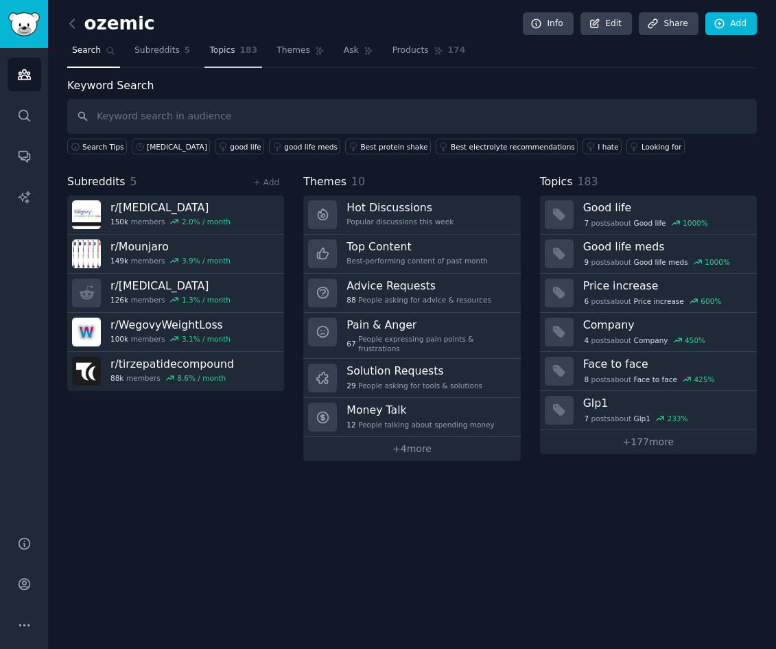
click at [226, 49] on link "Topics 183" at bounding box center [233, 54] width 58 height 28
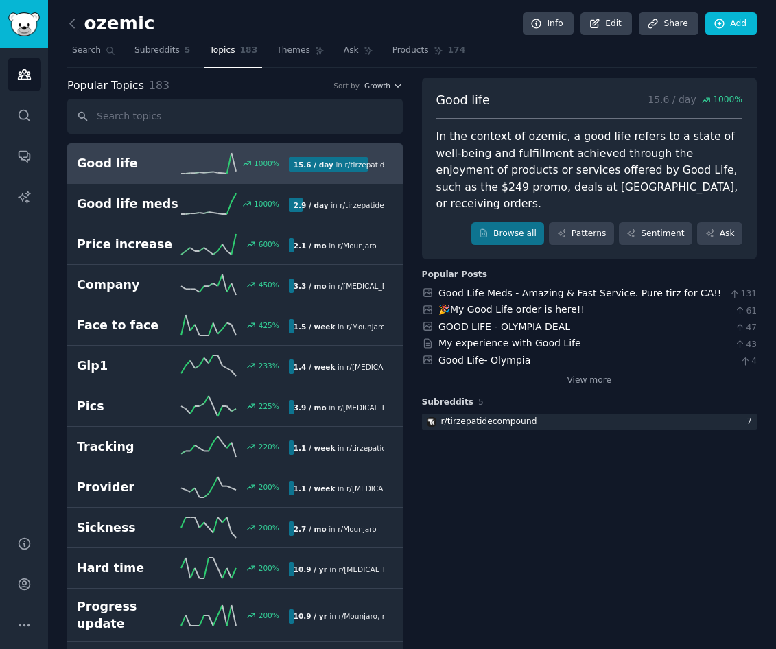
click at [385, 80] on div "Popular Topics 183 Sort by Growth" at bounding box center [234, 85] width 335 height 17
click at [393, 88] on icon "button" at bounding box center [398, 86] width 10 height 10
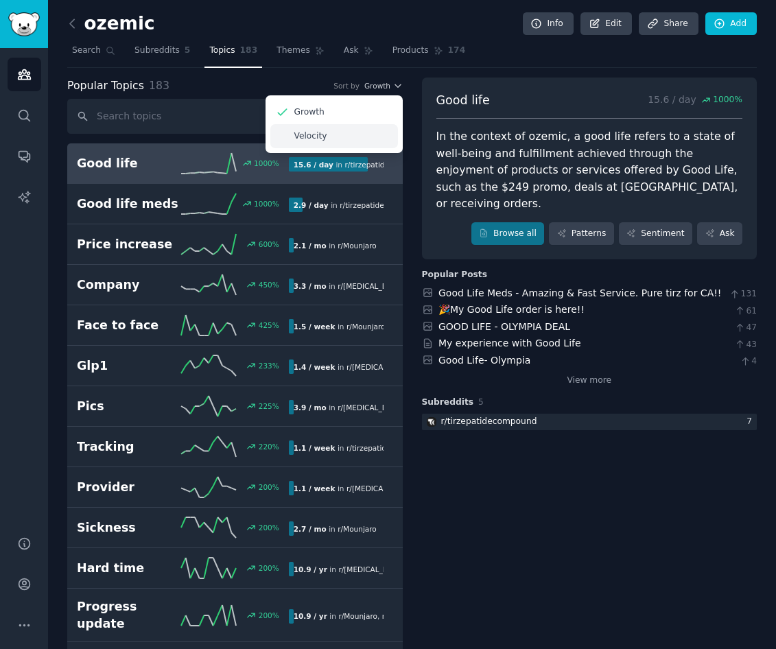
click at [363, 141] on div "Velocity" at bounding box center [334, 136] width 128 height 24
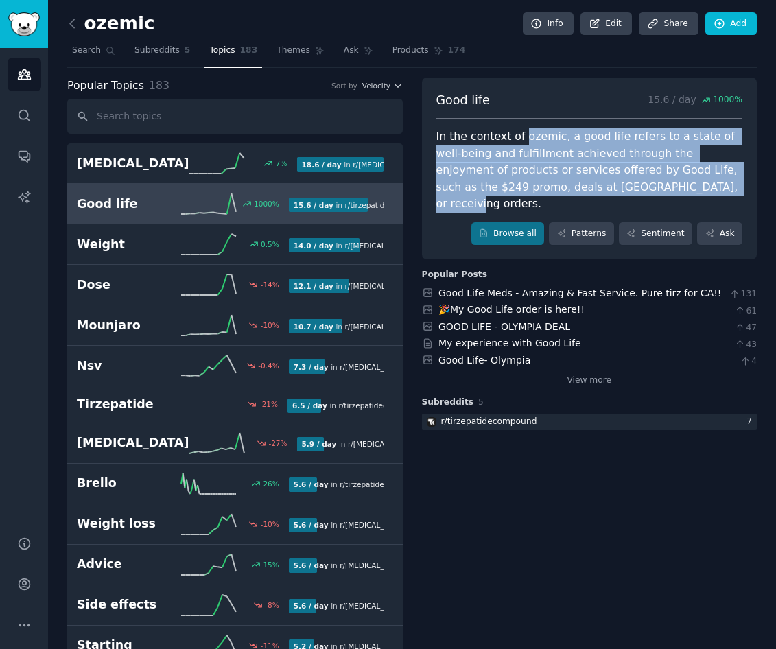
drag, startPoint x: 719, startPoint y: 187, endPoint x: 518, endPoint y: 128, distance: 209.4
click at [518, 128] on div "Good life 15.6 / day 1000 % In the context of ozemic, a good life refers to a s…" at bounding box center [589, 168] width 335 height 182
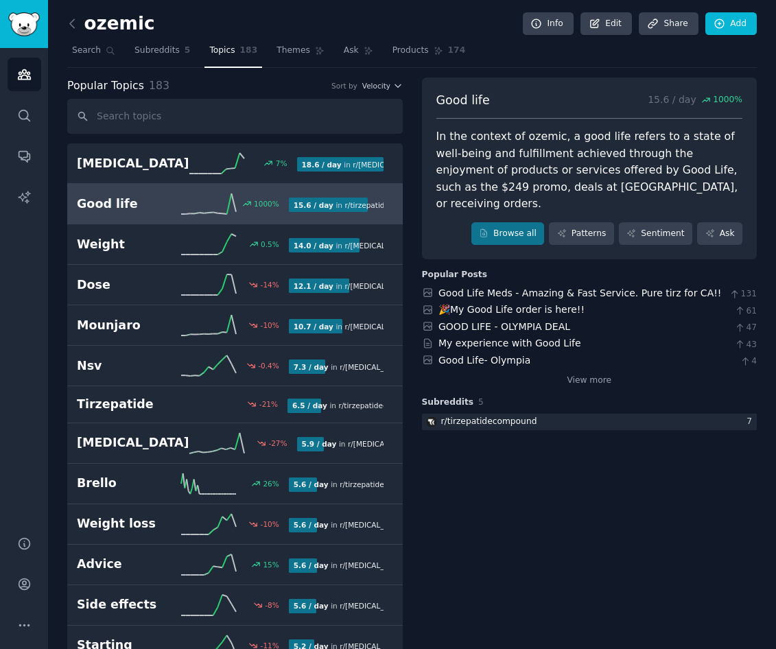
click at [108, 26] on h2 "ozemic" at bounding box center [111, 24] width 88 height 22
click at [151, 56] on span "Subreddits" at bounding box center [156, 51] width 45 height 12
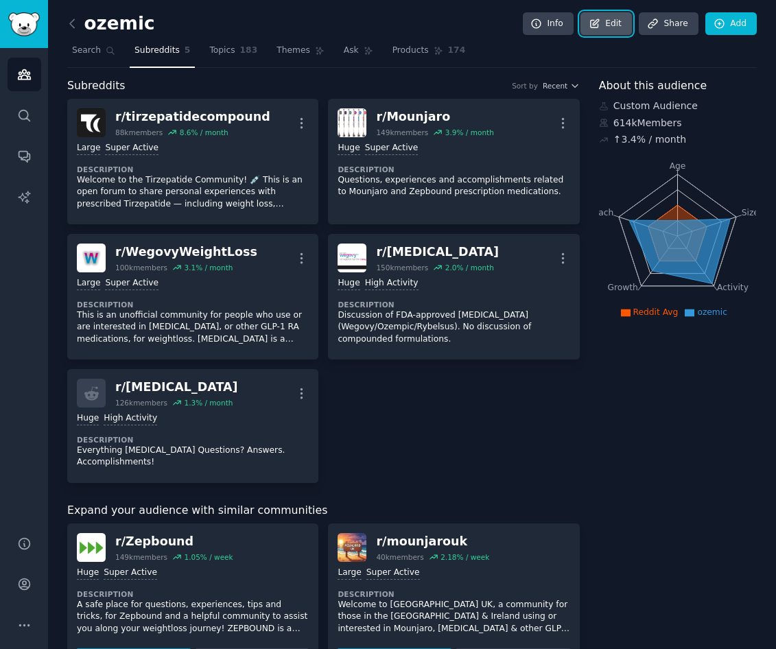
click at [612, 30] on link "Edit" at bounding box center [605, 23] width 51 height 23
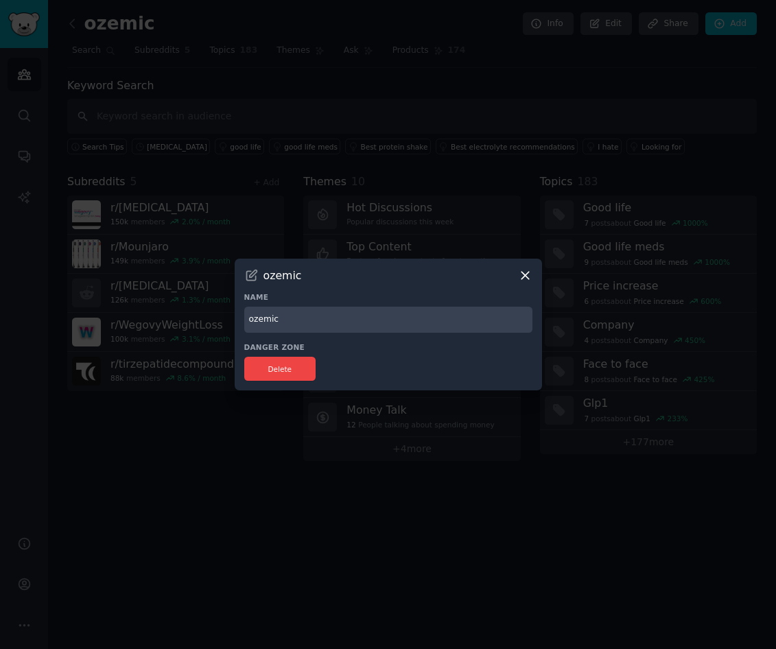
click at [308, 318] on input "ozemic" at bounding box center [388, 320] width 288 height 27
type input "g"
type input "m"
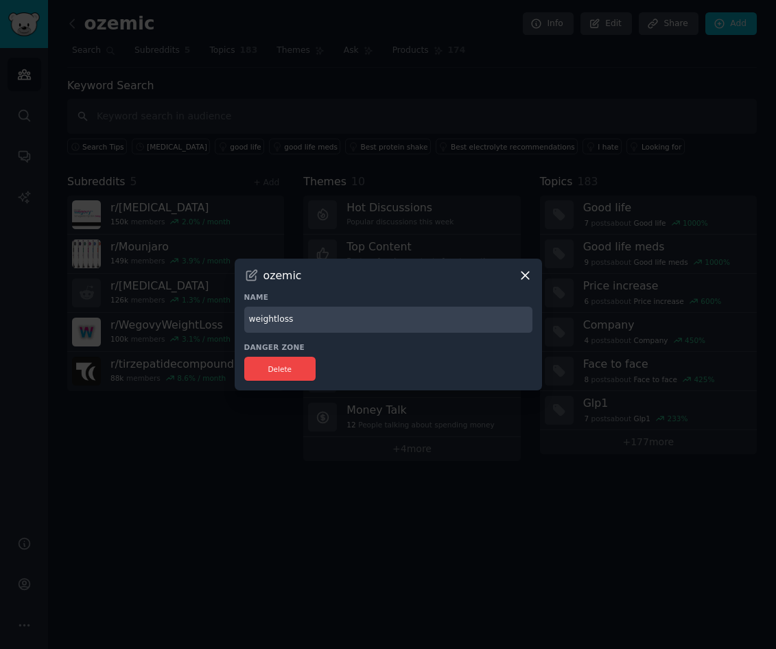
type input "weightloss"
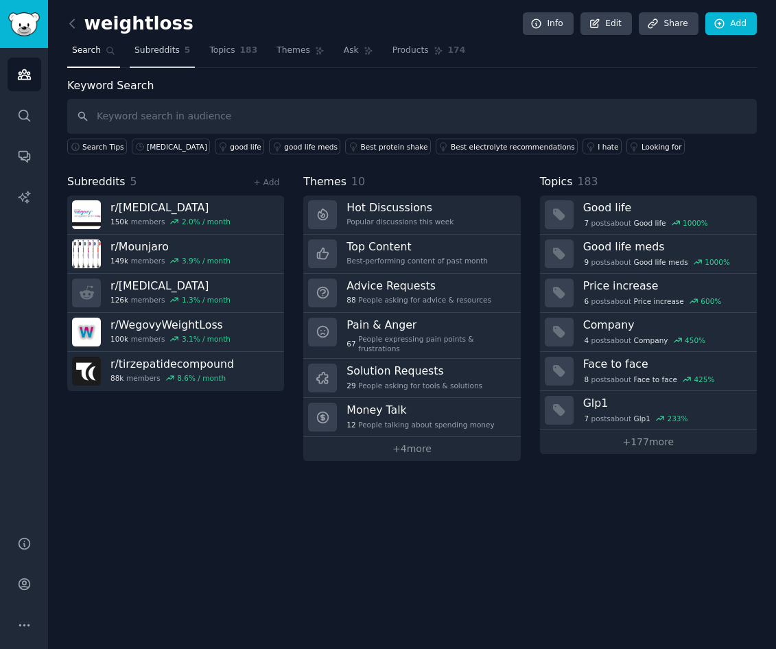
click at [158, 62] on link "Subreddits 5" at bounding box center [162, 54] width 65 height 28
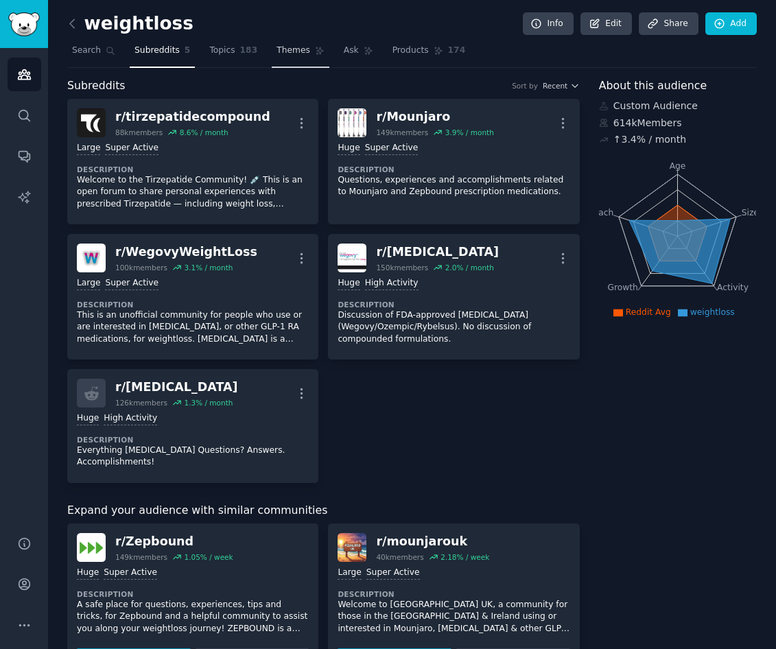
click at [277, 55] on span "Themes" at bounding box center [293, 51] width 34 height 12
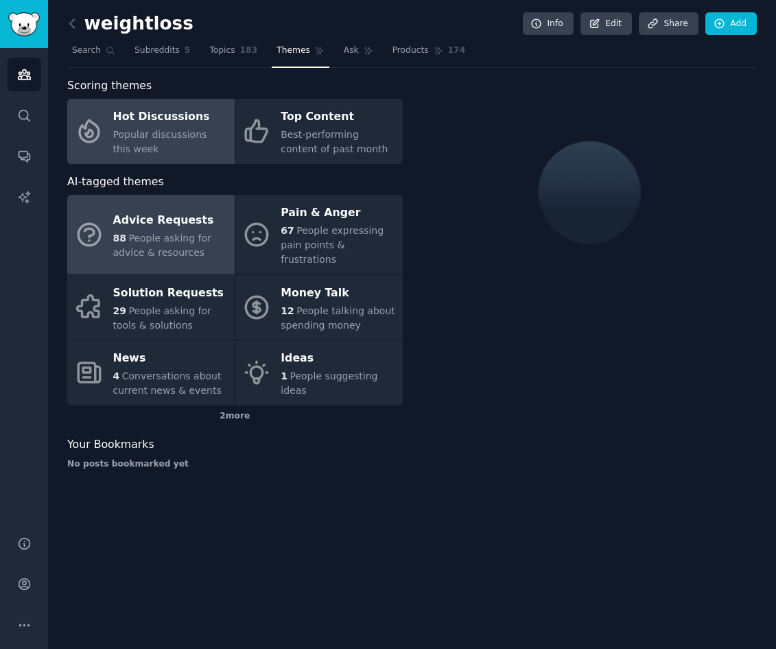
click at [178, 222] on div "Advice Requests" at bounding box center [170, 220] width 115 height 22
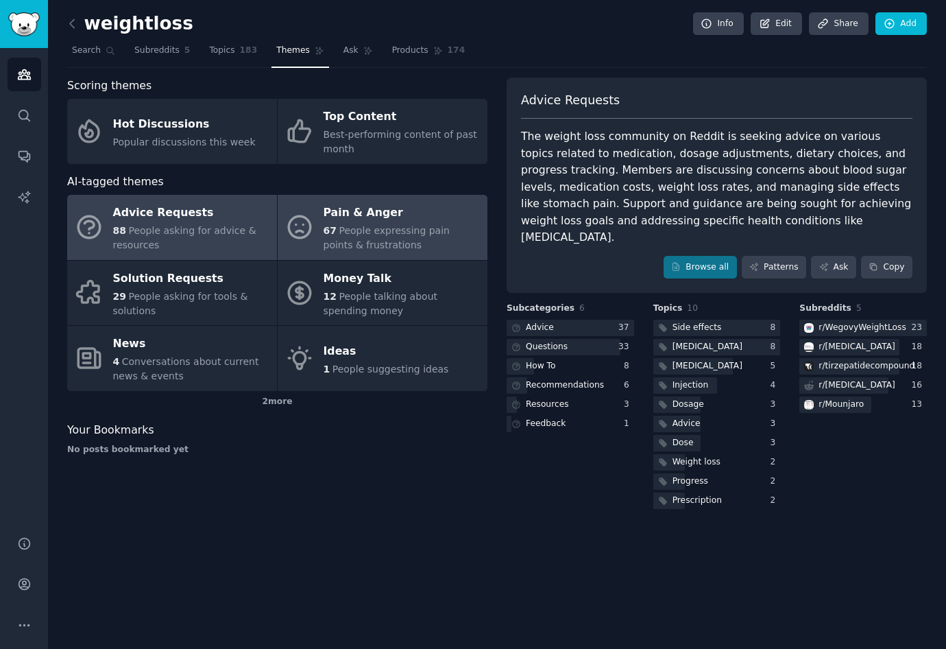
click at [413, 225] on span "People expressing pain points & frustrations" at bounding box center [387, 237] width 126 height 25
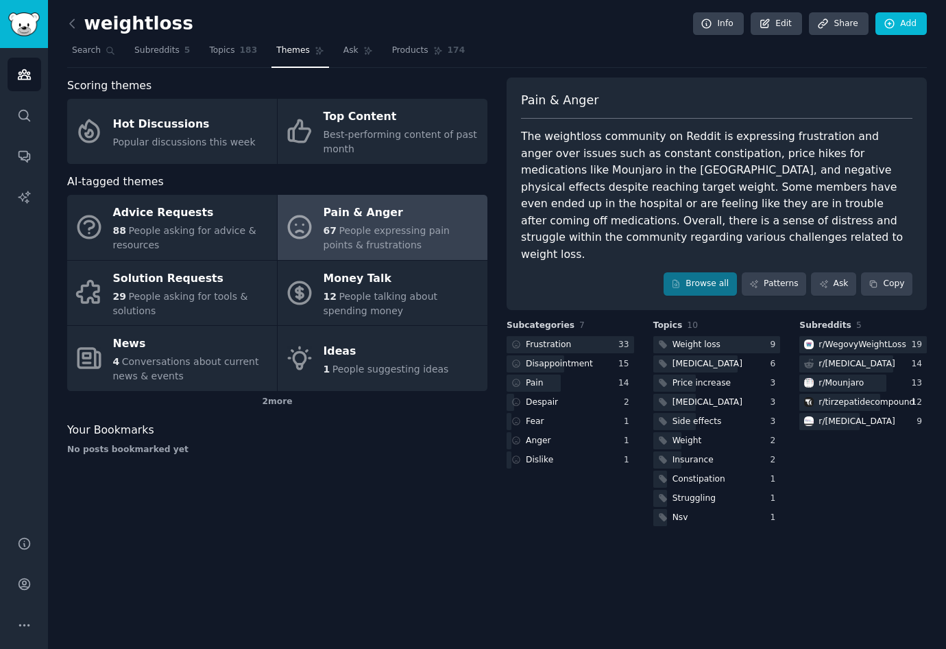
click at [550, 153] on div "The weightloss community on Reddit is expressing frustration and anger over iss…" at bounding box center [717, 195] width 392 height 134
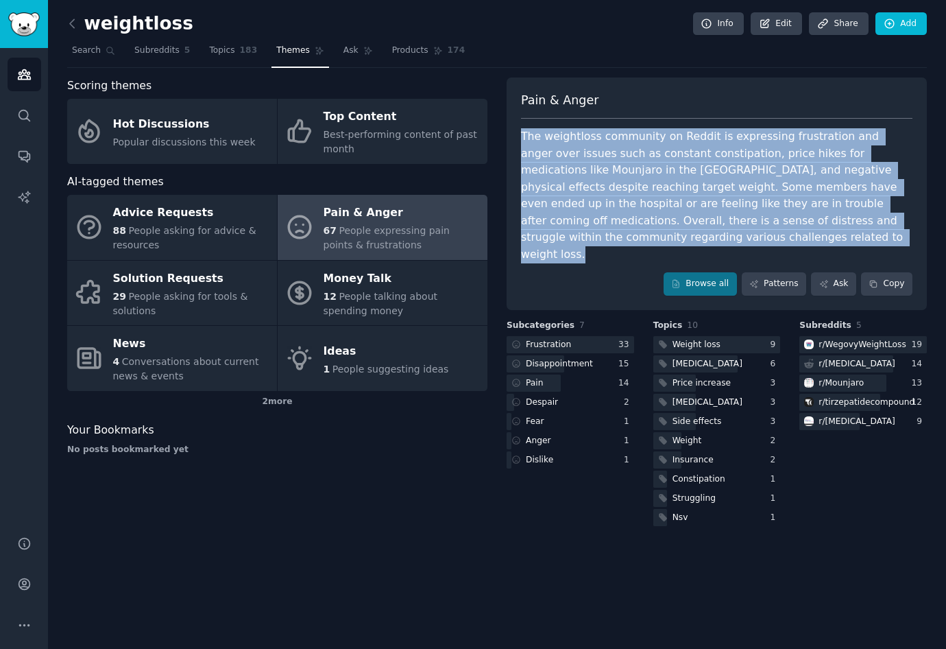
click at [550, 153] on div "The weightloss community on Reddit is expressing frustration and anger over iss…" at bounding box center [717, 195] width 392 height 134
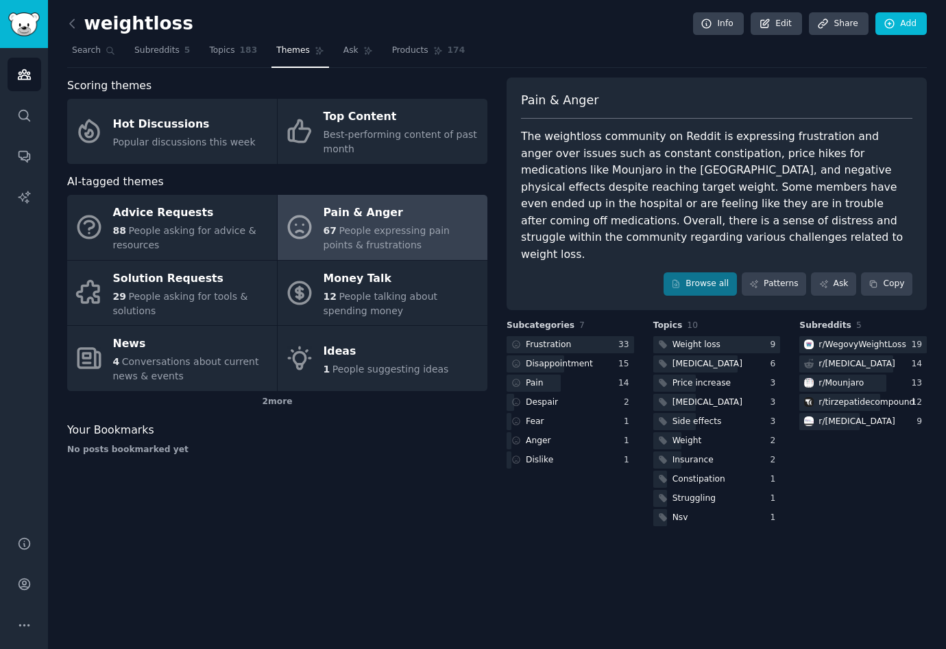
click at [550, 153] on div "The weightloss community on Reddit is expressing frustration and anger over iss…" at bounding box center [717, 195] width 392 height 134
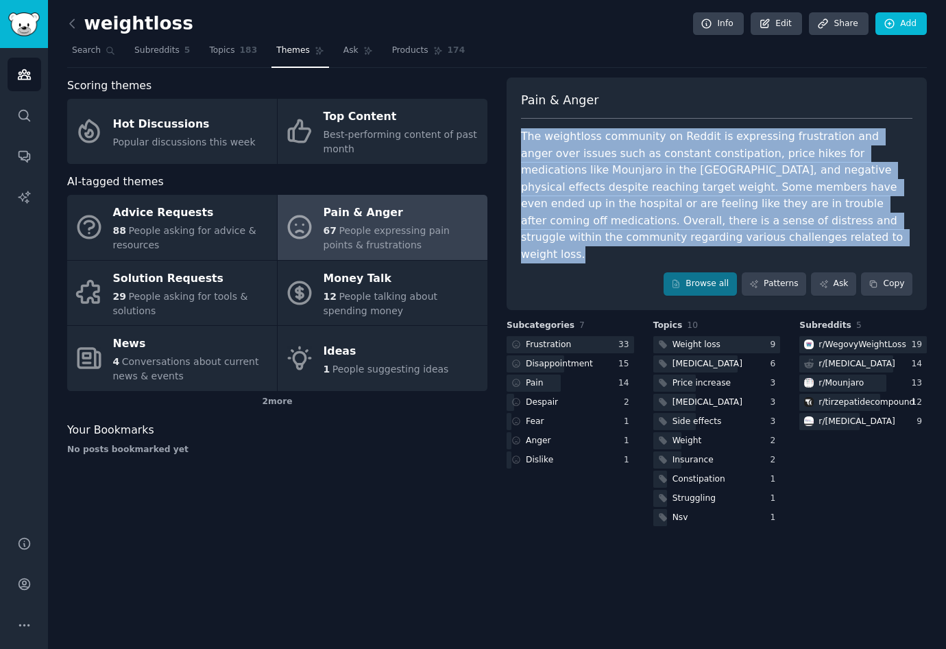
click at [550, 153] on div "The weightloss community on Reddit is expressing frustration and anger over iss…" at bounding box center [717, 195] width 392 height 134
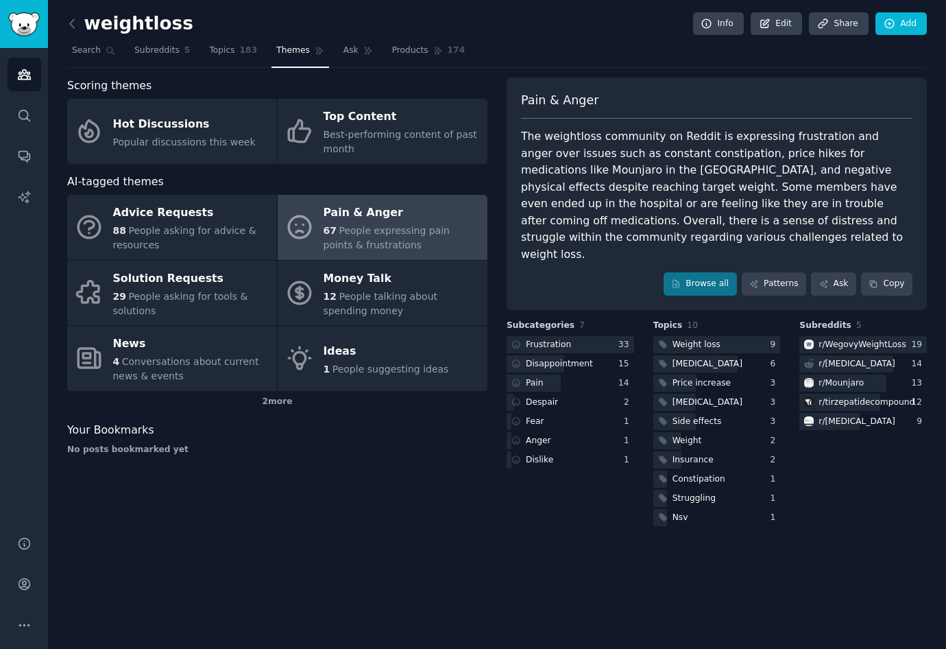
click at [487, 464] on div "Scoring themes Hot Discussions Popular discussions this week Top Content Best-p…" at bounding box center [277, 302] width 420 height 451
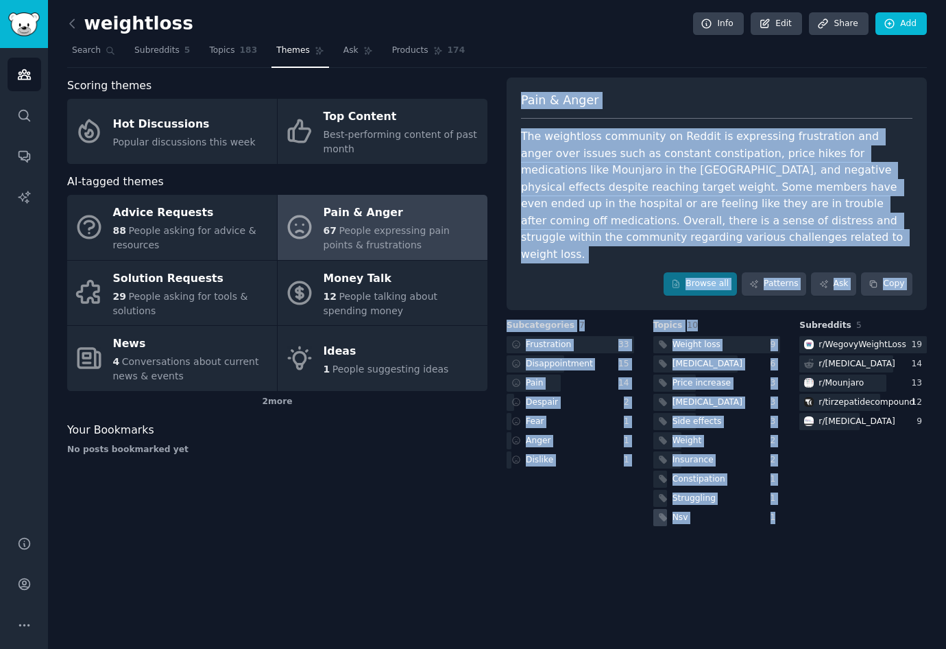
drag, startPoint x: 522, startPoint y: 96, endPoint x: 778, endPoint y: 486, distance: 466.6
click at [651, 486] on div "Pain & Anger The weightloss community on Reddit is expressing frustration and a…" at bounding box center [717, 424] width 420 height 209
copy div "Pain & Anger The weightloss community on Reddit is expressing frustration and a…"
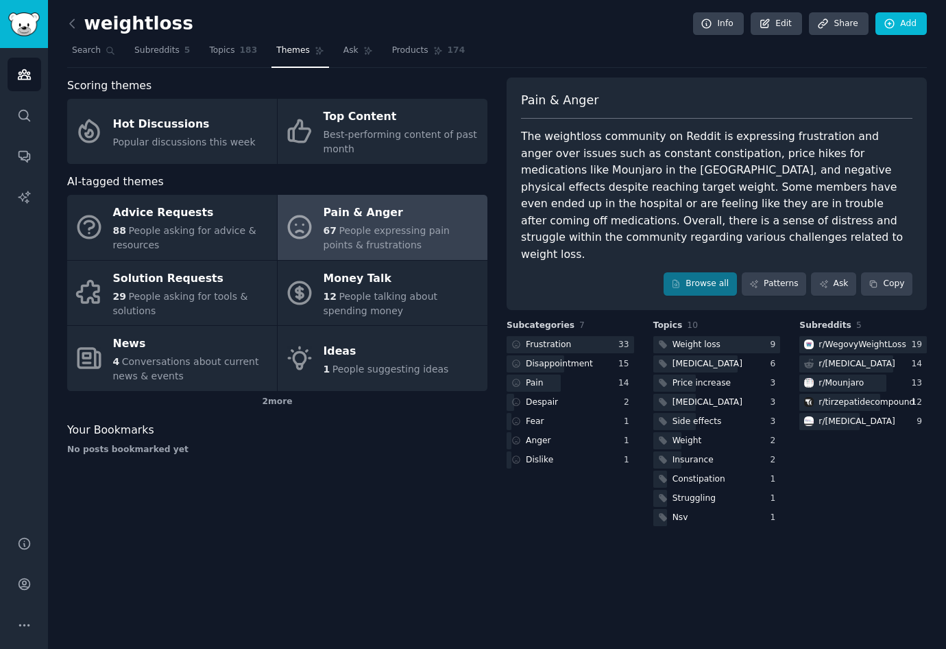
click at [420, 519] on div "weightloss Info Edit Share Add Search Subreddits 5 Topics 183 Themes Ask Produc…" at bounding box center [497, 324] width 898 height 649
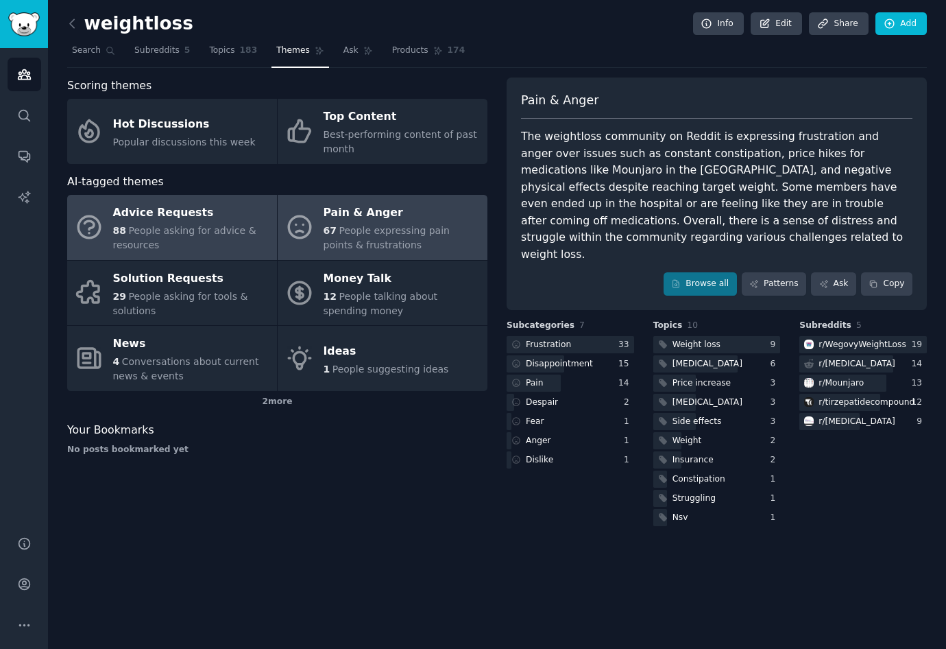
click at [209, 215] on div "Advice Requests" at bounding box center [191, 213] width 157 height 22
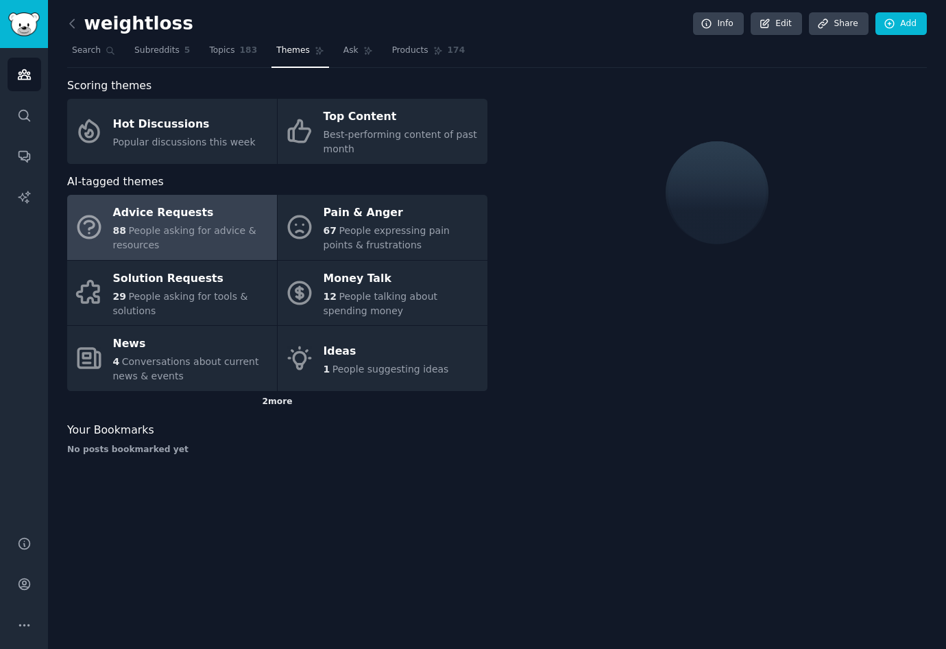
click at [274, 404] on div "2 more" at bounding box center [277, 402] width 420 height 22
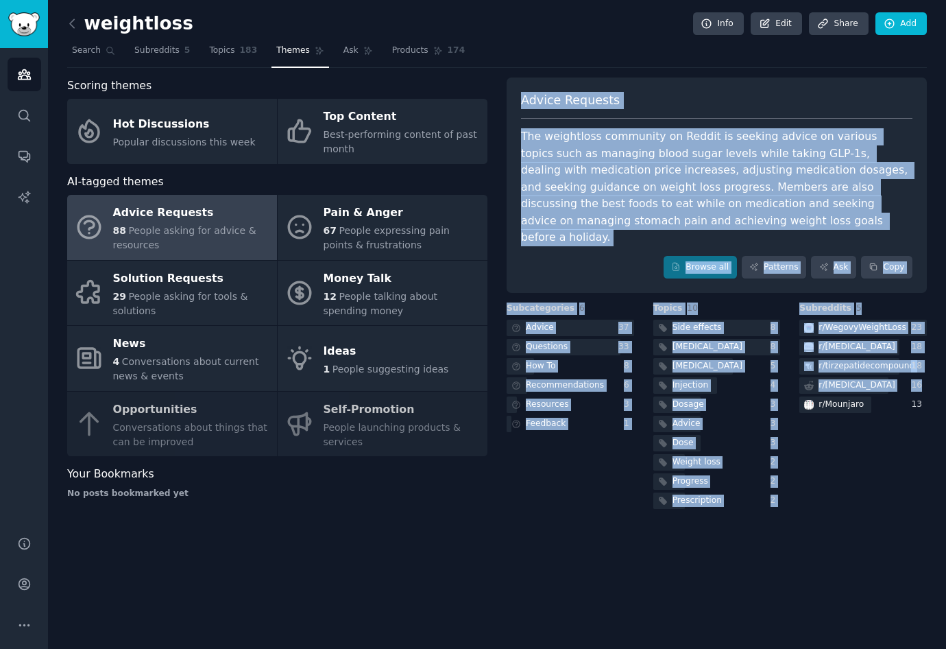
drag, startPoint x: 523, startPoint y: 84, endPoint x: 833, endPoint y: 485, distance: 506.6
click at [651, 485] on div "Advice Requests The weightloss community on Reddit is seeking advice on various…" at bounding box center [717, 406] width 420 height 209
copy div "Advice Requests The weightloss community on Reddit is seeking advice on various…"
click at [651, 442] on div "Subreddits 5 r/ WegovyWeightLoss 23 r/ Semaglutide 18 r/ tirzepatidecompound 18…" at bounding box center [864, 406] width 128 height 209
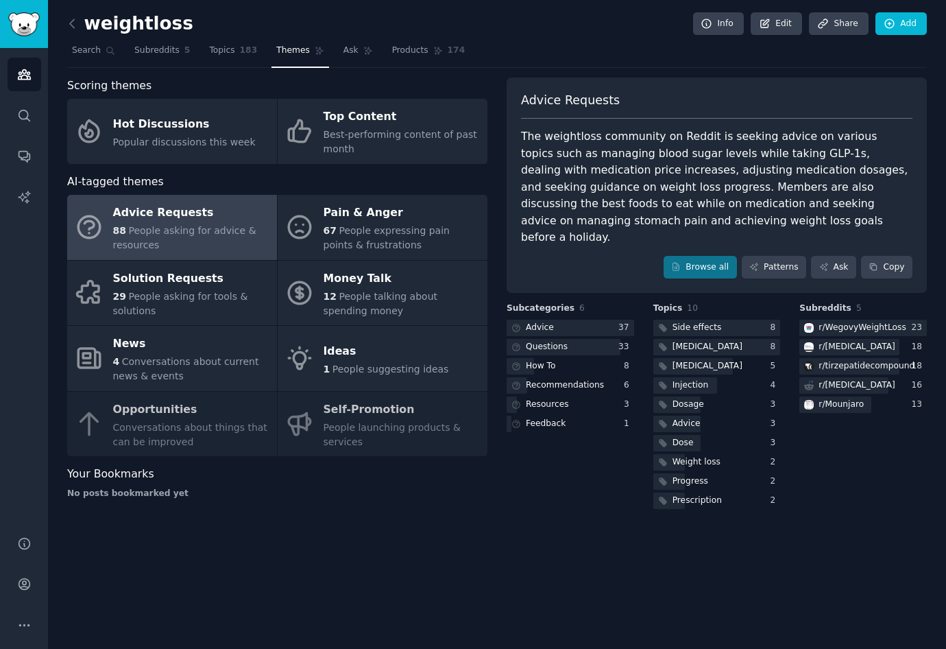
click at [651, 485] on div "Subreddits 5 r/ WegovyWeightLoss 23 r/ Semaglutide 18 r/ tirzepatidecompound 18…" at bounding box center [864, 406] width 128 height 209
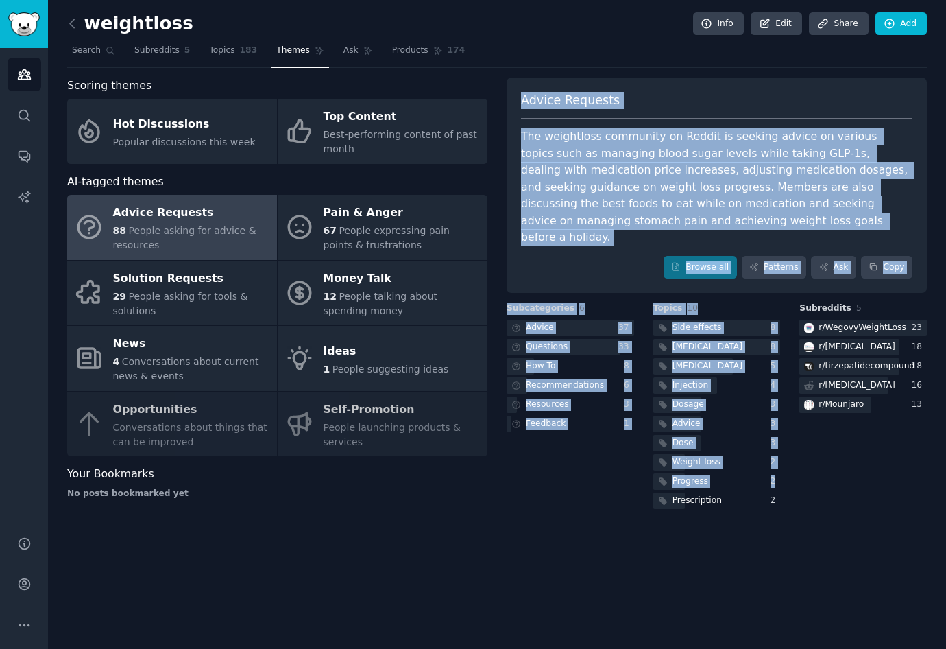
drag, startPoint x: 778, startPoint y: 493, endPoint x: 515, endPoint y: 84, distance: 486.8
click at [515, 302] on div "Advice Requests The weightloss community on Reddit is seeking advice on various…" at bounding box center [717, 406] width 420 height 209
copy div "Advice Requests The weightloss community on Reddit is seeking advice on various…"
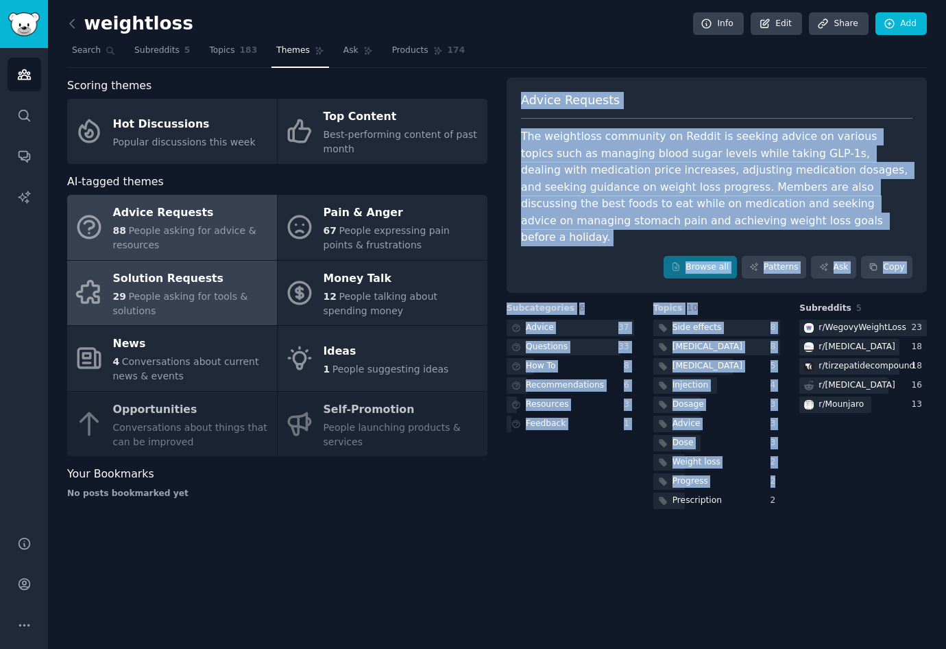
click at [221, 274] on div "Solution Requests" at bounding box center [191, 278] width 157 height 22
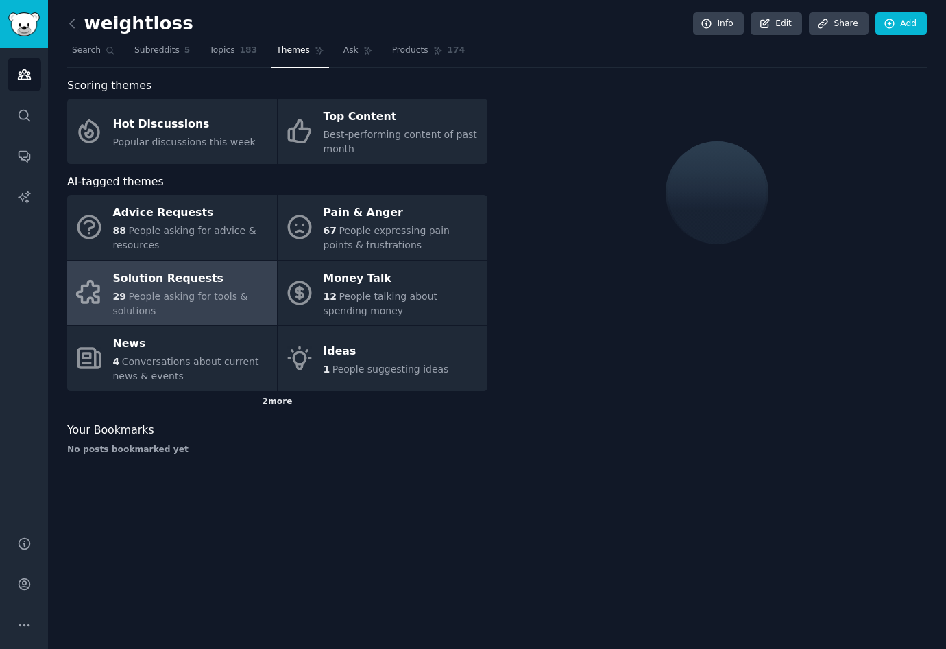
click at [280, 399] on div "2 more" at bounding box center [277, 402] width 420 height 22
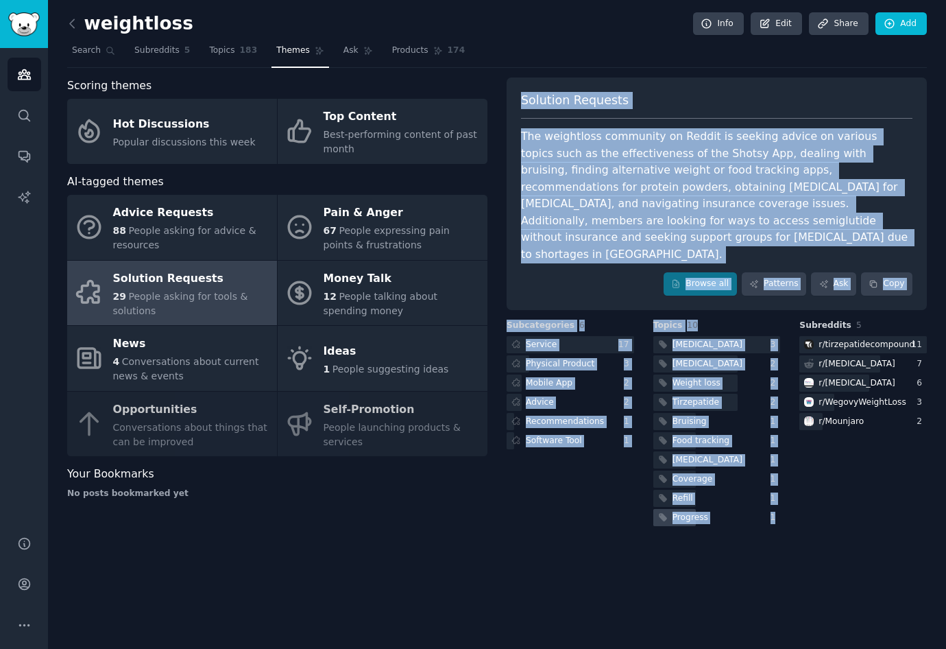
drag, startPoint x: 521, startPoint y: 99, endPoint x: 778, endPoint y: 487, distance: 465.5
click at [778, 487] on div "Solution Requests The weightloss community on Reddit is seeking advice on vario…" at bounding box center [717, 424] width 420 height 209
copy div "Solution Requests The weightloss community on Reddit is seeking advice on vario…"
